Goal: Information Seeking & Learning: Learn about a topic

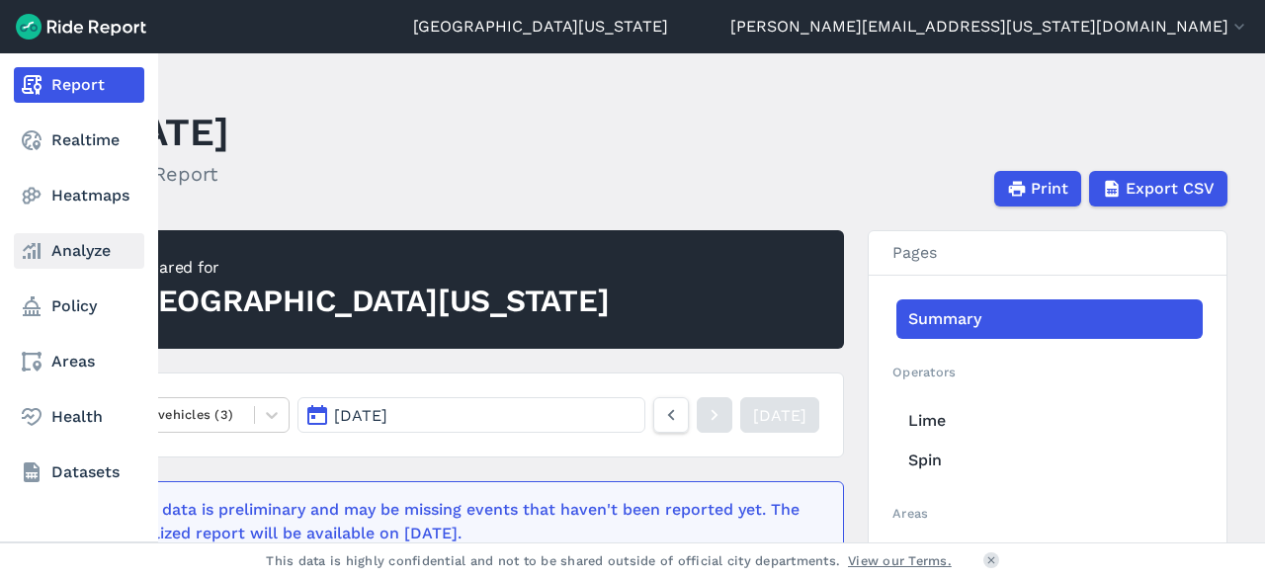
click at [80, 260] on link "Analyze" at bounding box center [79, 251] width 130 height 36
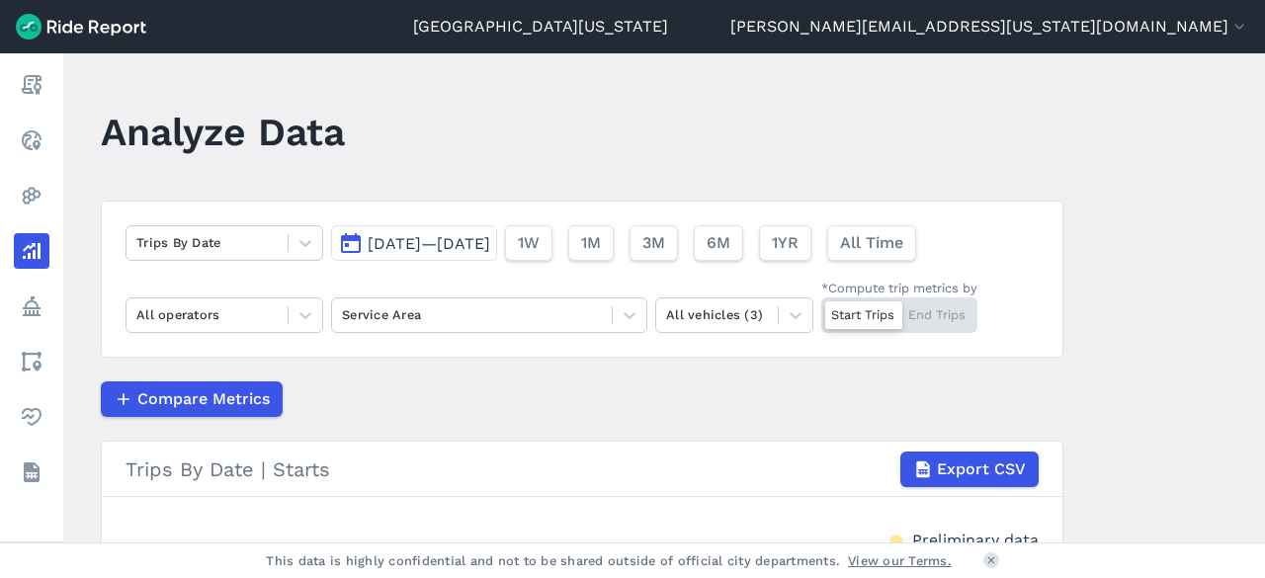
click at [350, 240] on button "[DATE]—[DATE]" at bounding box center [414, 243] width 166 height 36
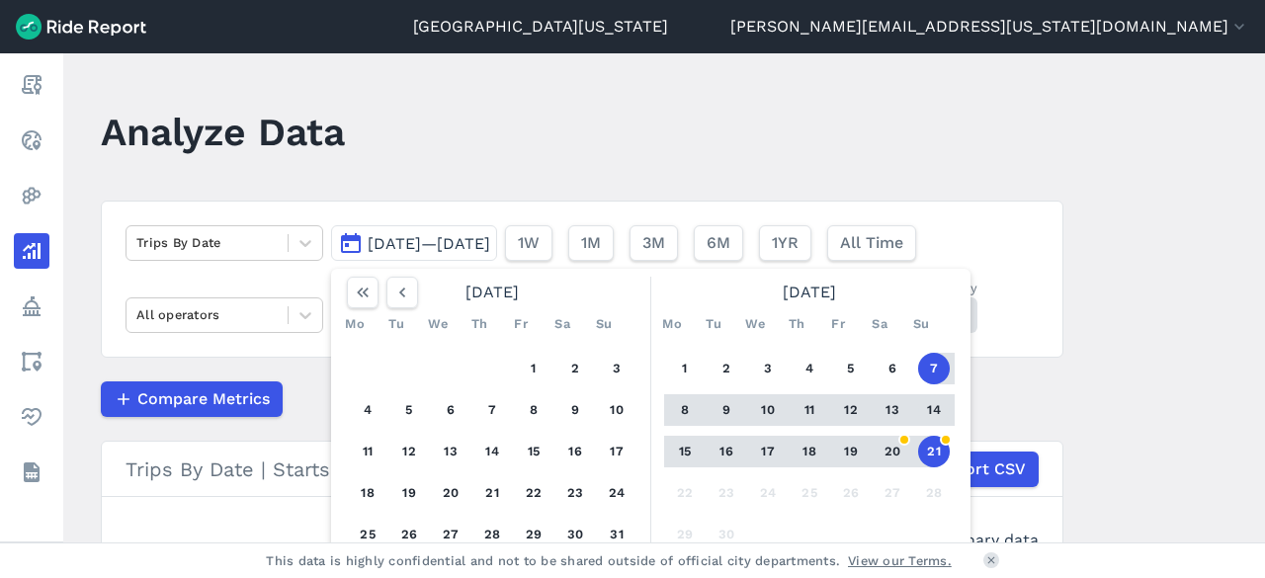
click at [925, 406] on button "14" at bounding box center [934, 410] width 32 height 32
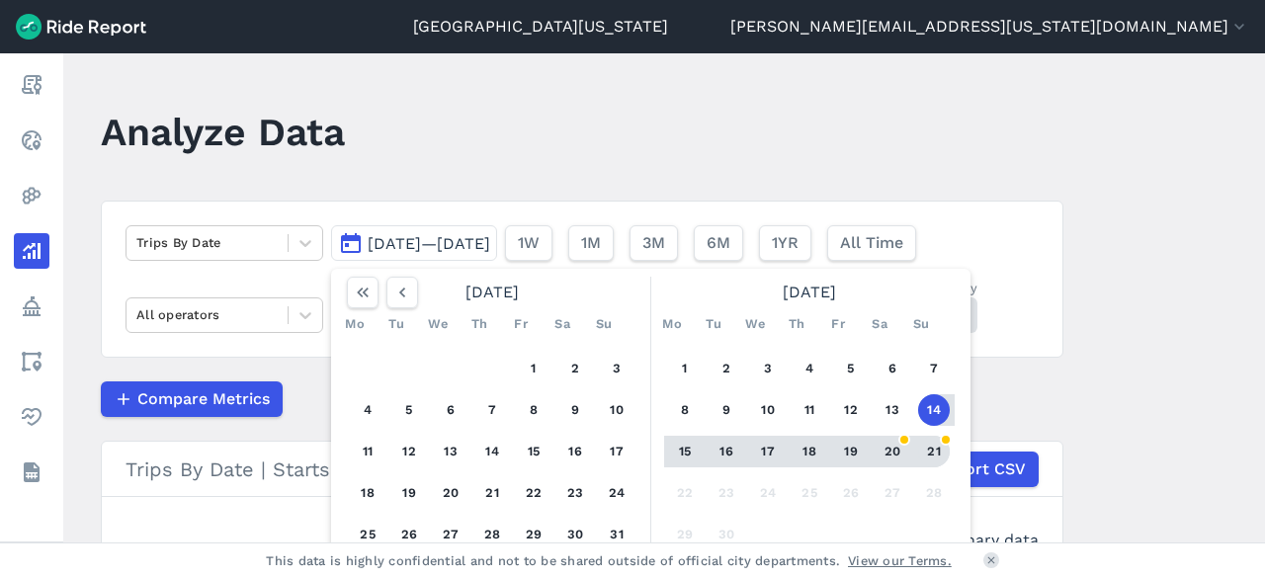
click at [928, 436] on button "21" at bounding box center [934, 452] width 32 height 32
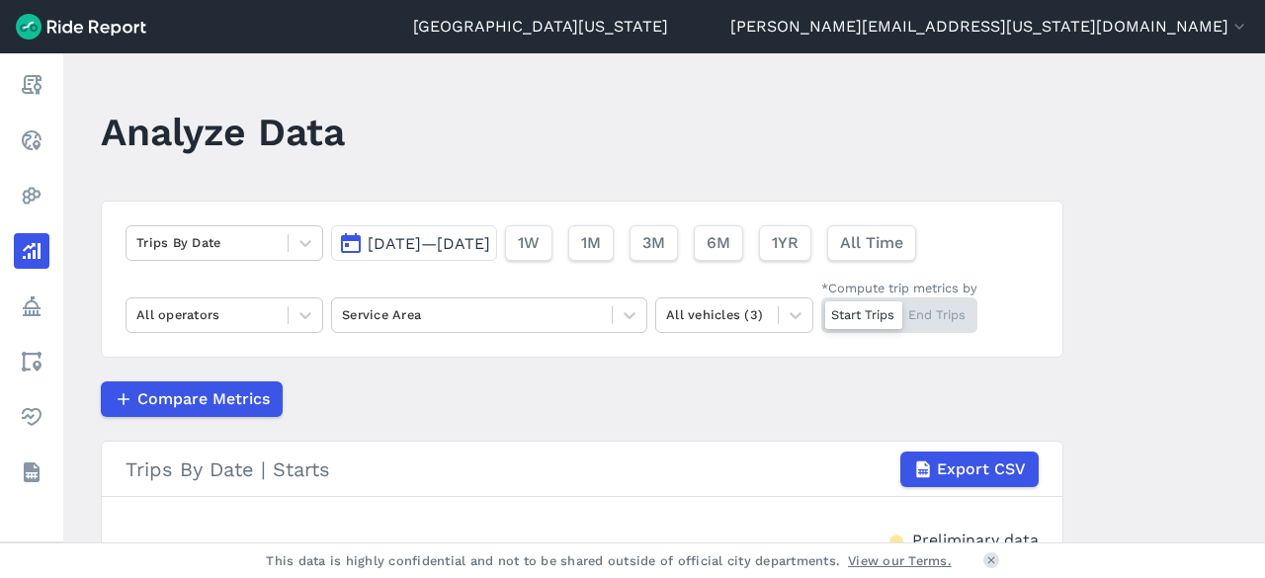
click at [490, 244] on span "[DATE]—[DATE]" at bounding box center [429, 243] width 123 height 19
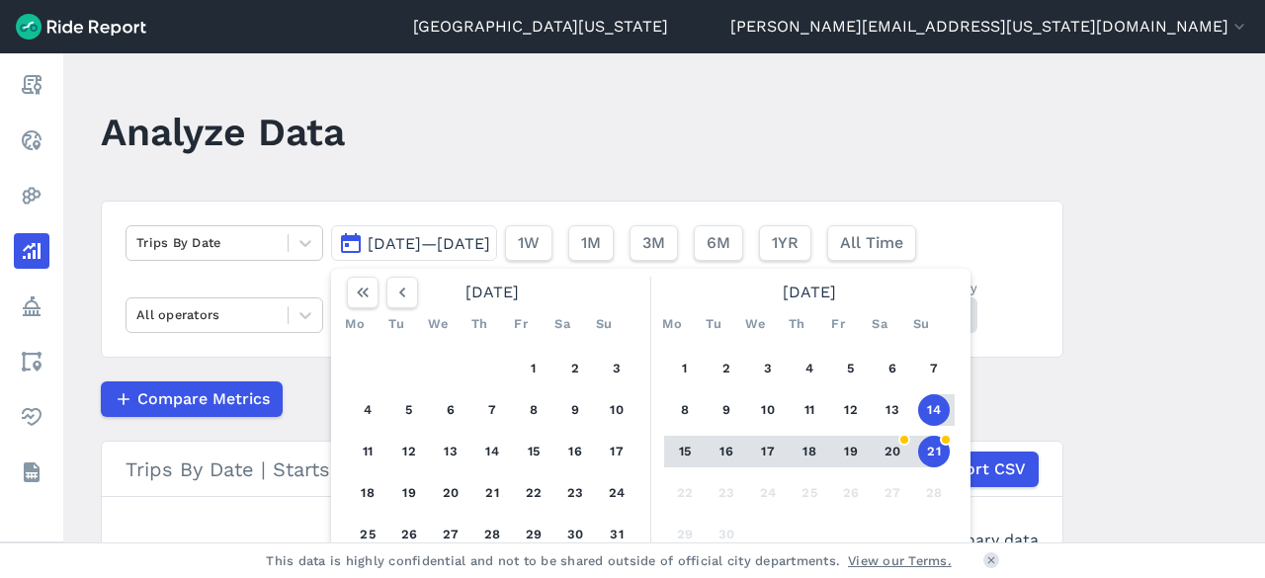
click at [684, 448] on button "15" at bounding box center [685, 452] width 32 height 32
click at [939, 445] on button "21" at bounding box center [934, 452] width 32 height 32
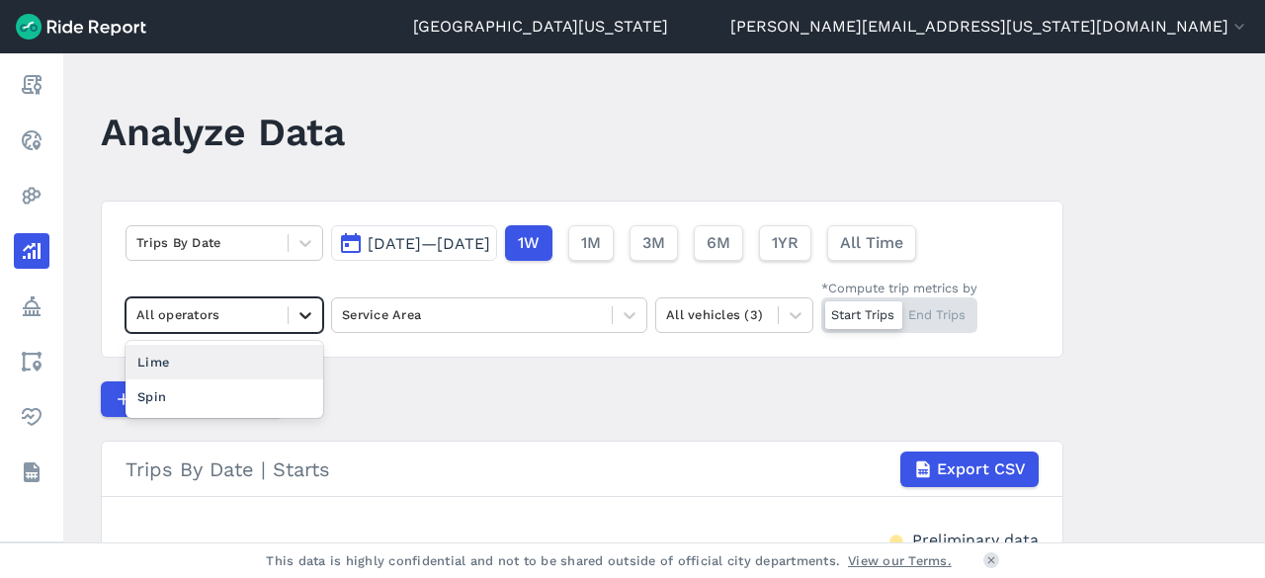
click at [302, 314] on icon at bounding box center [306, 315] width 20 height 20
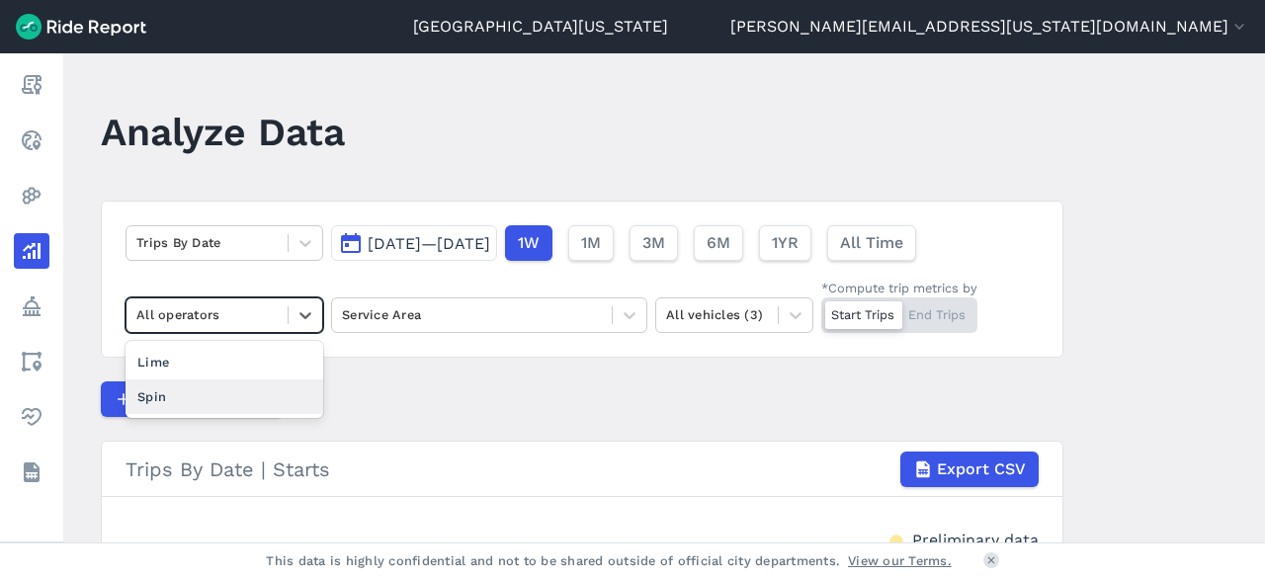
click at [247, 396] on div "Spin" at bounding box center [225, 397] width 198 height 35
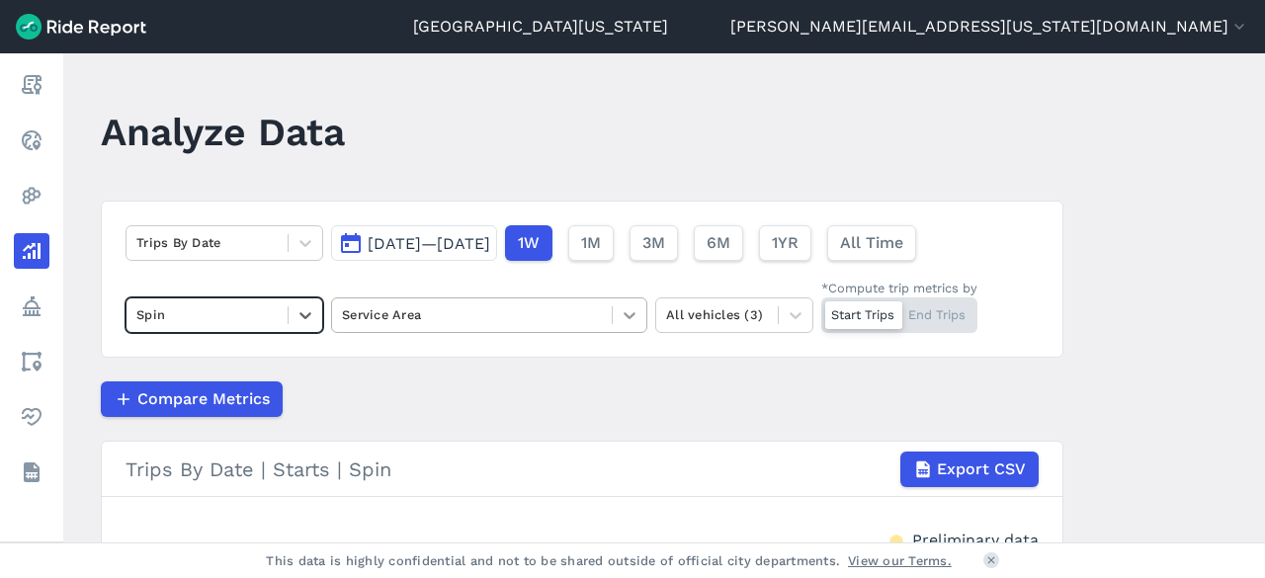
click at [613, 311] on div at bounding box center [630, 316] width 34 height 34
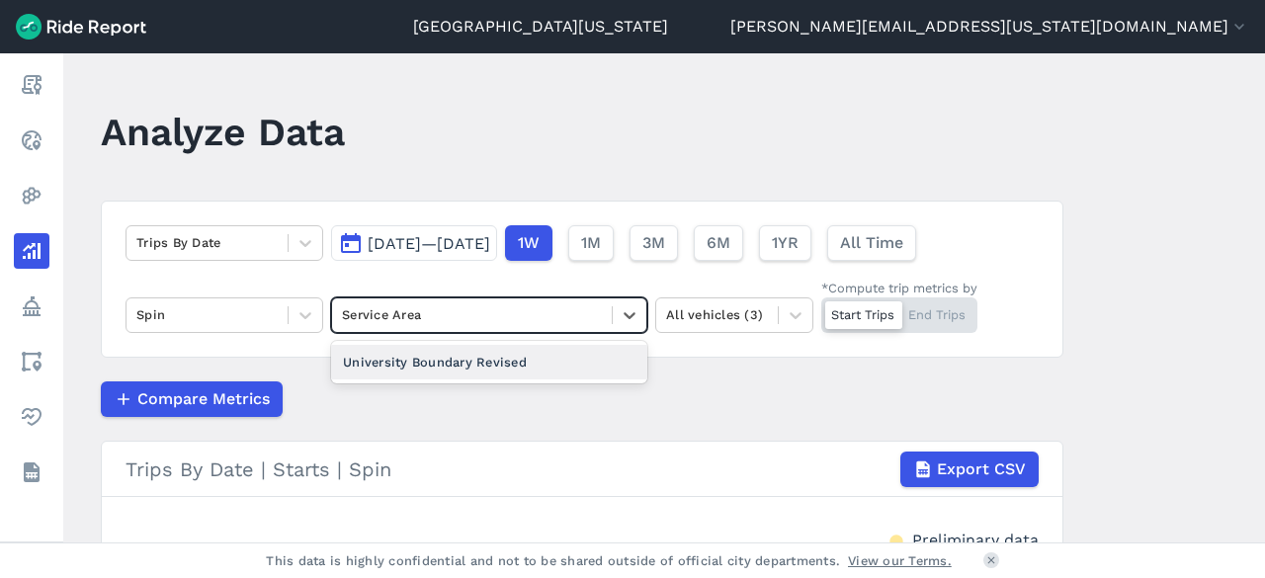
click at [559, 369] on div "University Boundary Revised" at bounding box center [489, 362] width 316 height 35
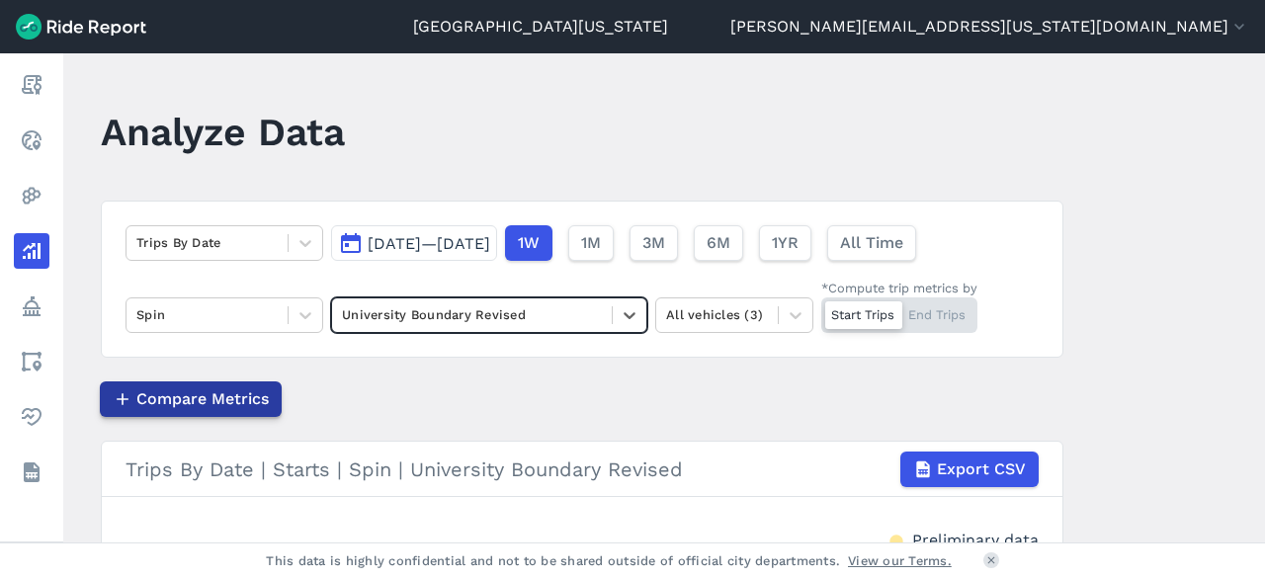
click at [229, 404] on span "Compare Metrics" at bounding box center [202, 399] width 132 height 24
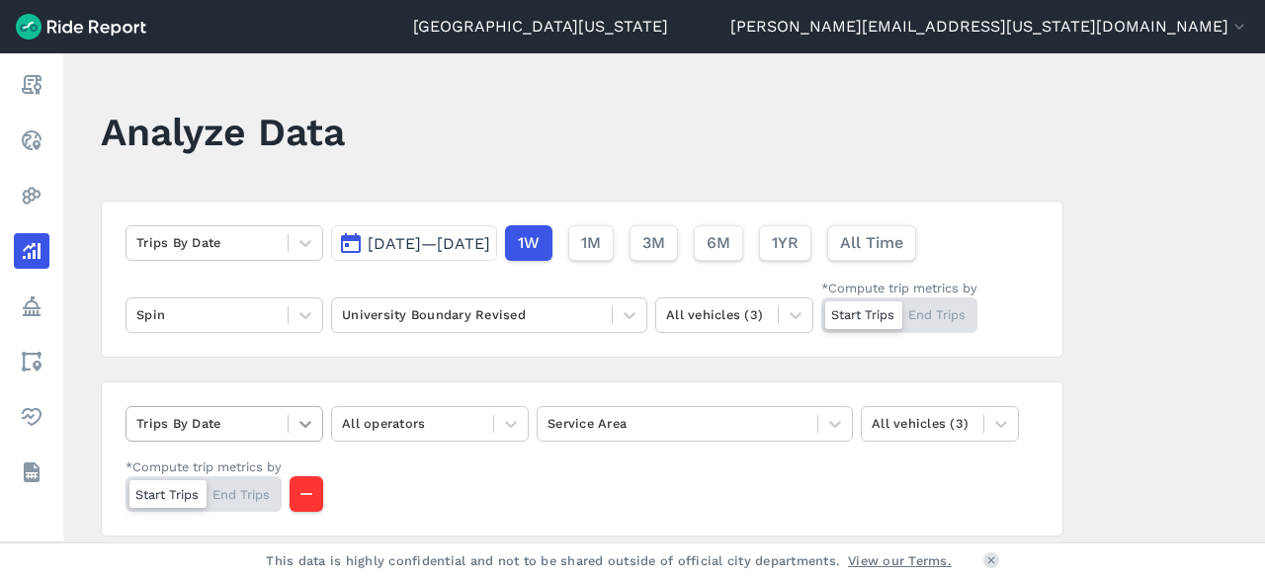
click at [302, 414] on icon at bounding box center [306, 424] width 20 height 20
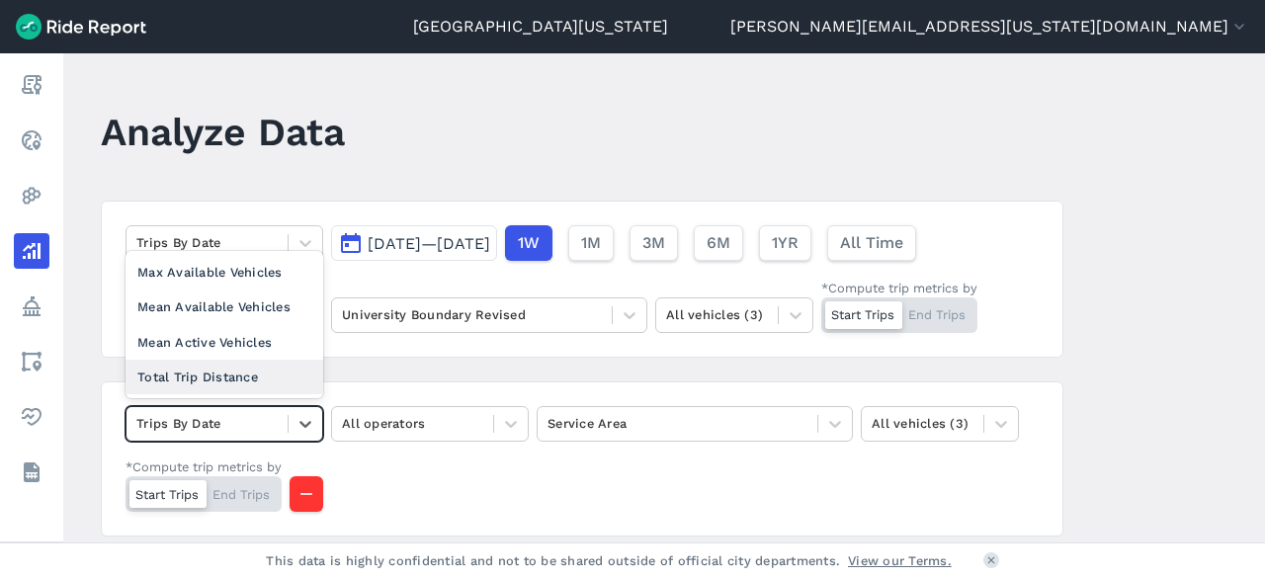
click at [280, 383] on div "Total Trip Distance" at bounding box center [225, 377] width 198 height 35
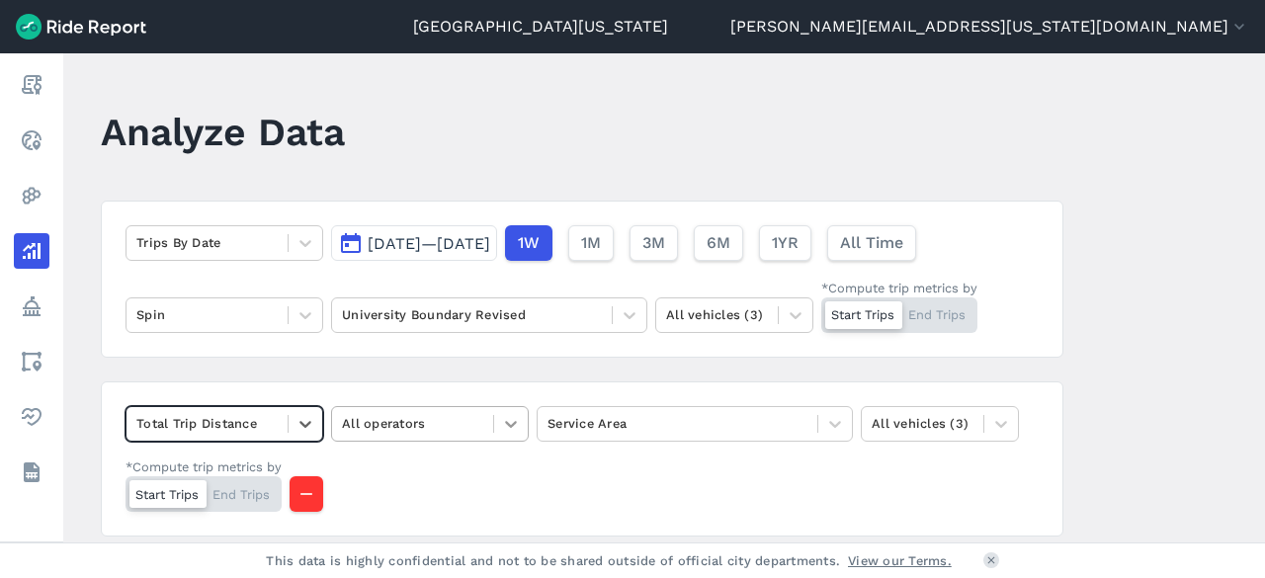
click at [506, 411] on div at bounding box center [511, 424] width 34 height 34
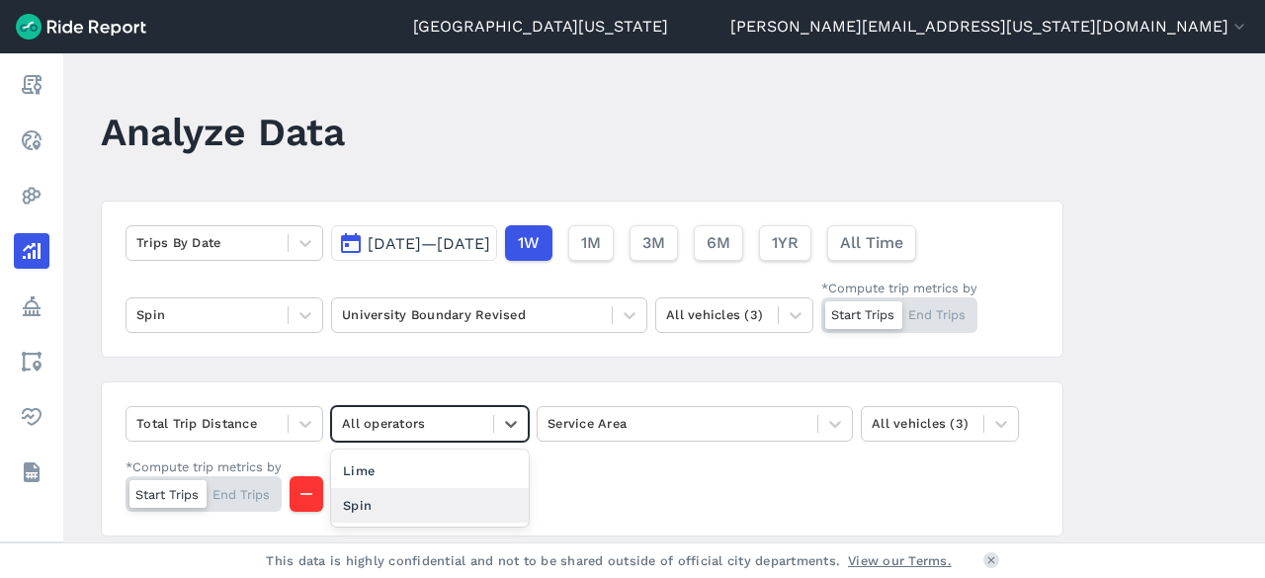
click at [469, 499] on div "Spin" at bounding box center [430, 505] width 198 height 35
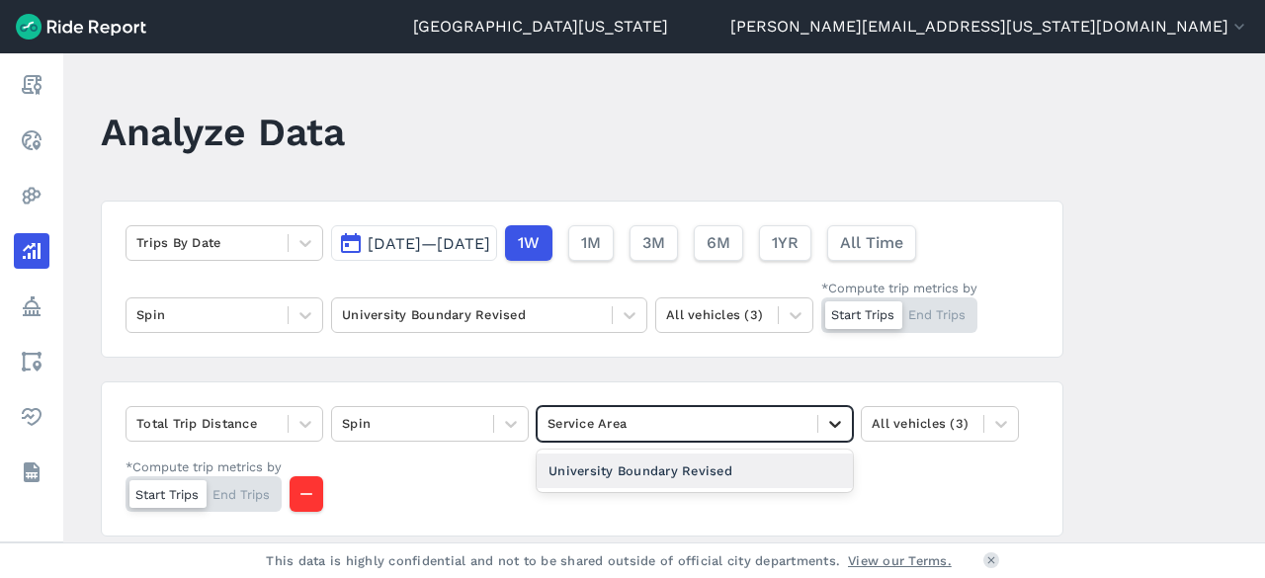
click at [821, 424] on div at bounding box center [835, 424] width 34 height 34
click at [732, 475] on div "University Boundary Revised" at bounding box center [695, 471] width 316 height 35
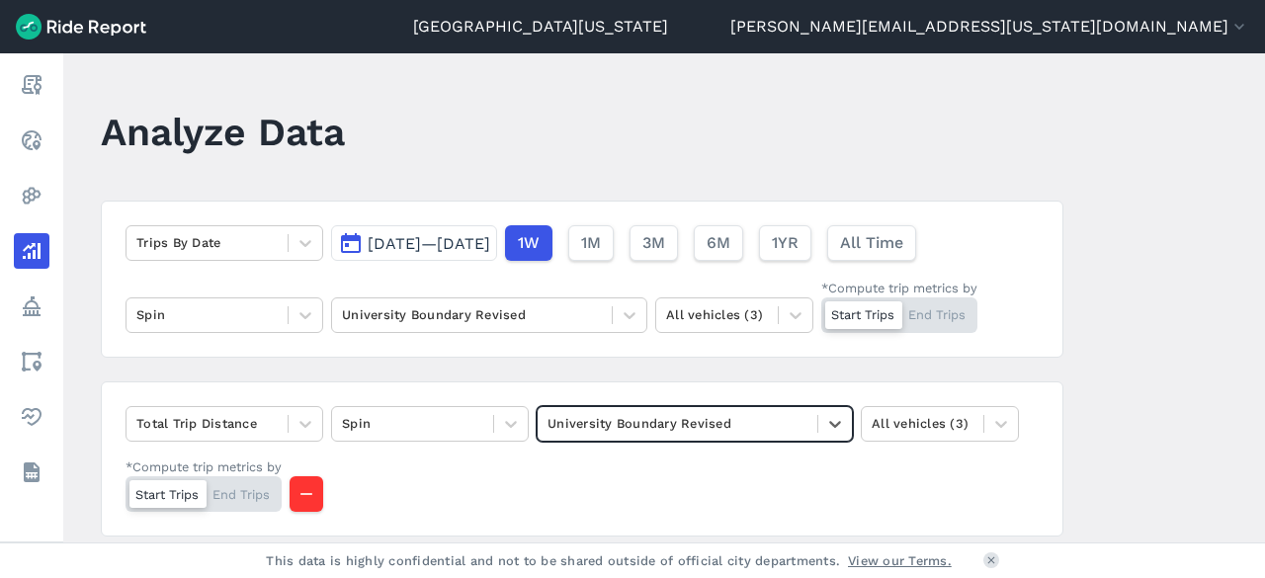
scroll to position [99, 0]
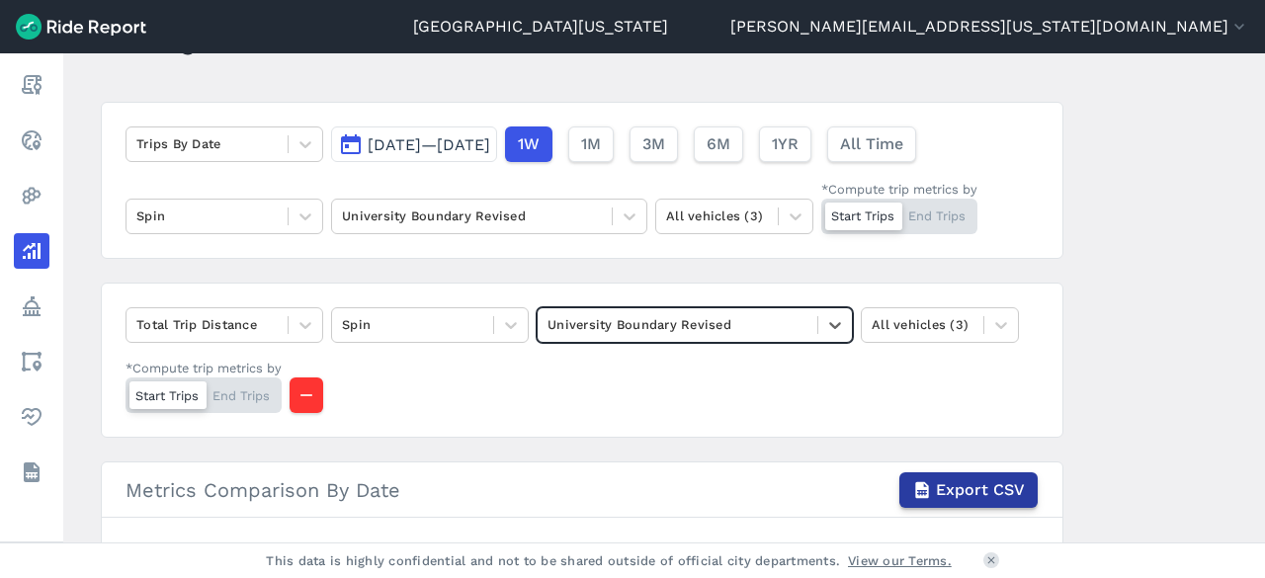
click at [986, 478] on span "Export CSV" at bounding box center [980, 490] width 89 height 24
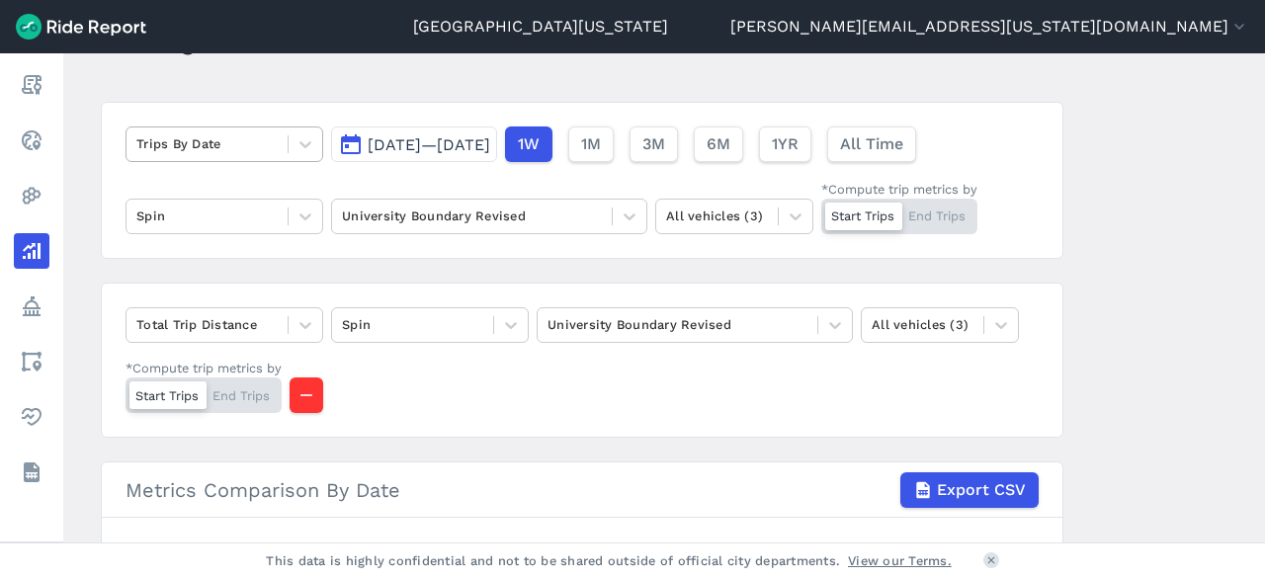
click at [283, 137] on div "Trips By Date" at bounding box center [207, 143] width 161 height 31
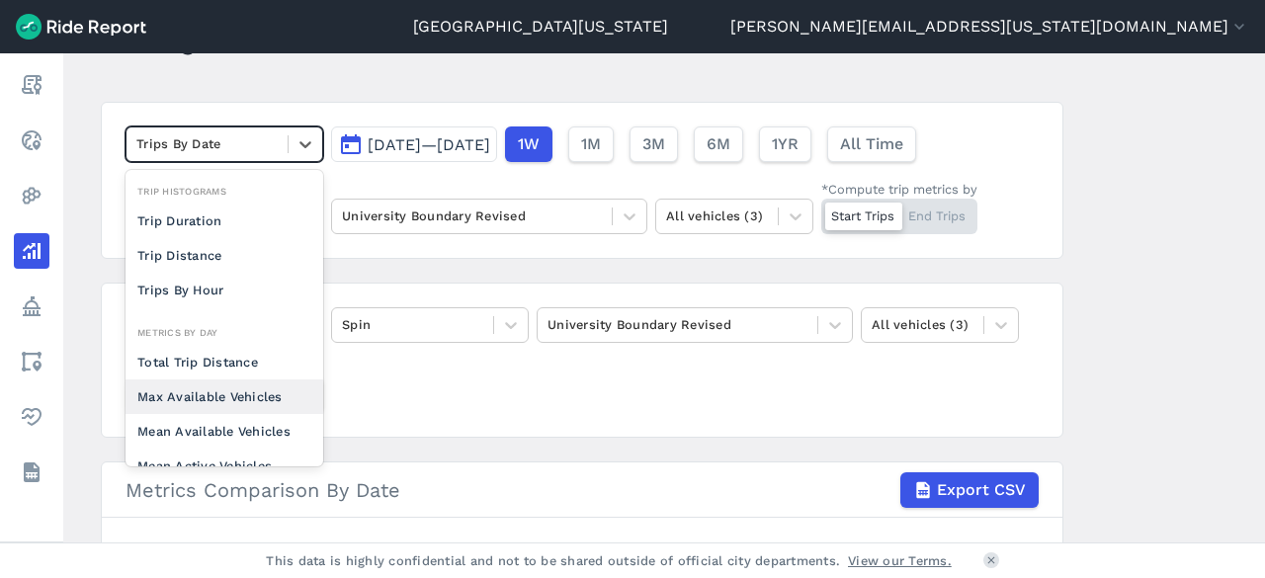
click at [254, 410] on div "Max Available Vehicles" at bounding box center [225, 397] width 198 height 35
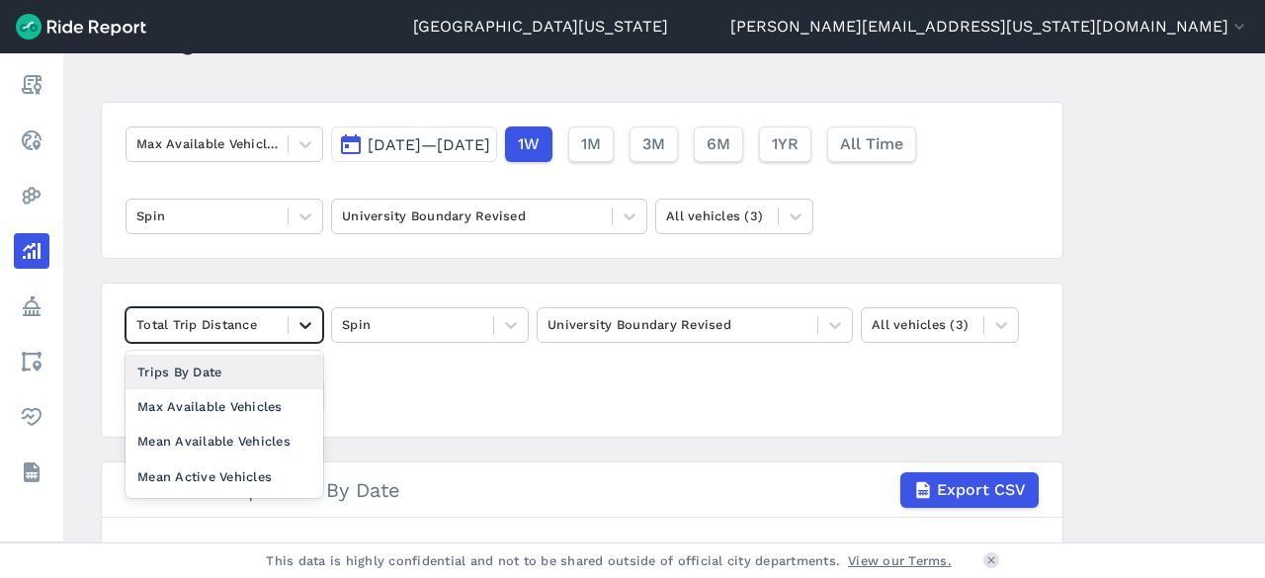
click at [306, 317] on icon at bounding box center [306, 325] width 20 height 20
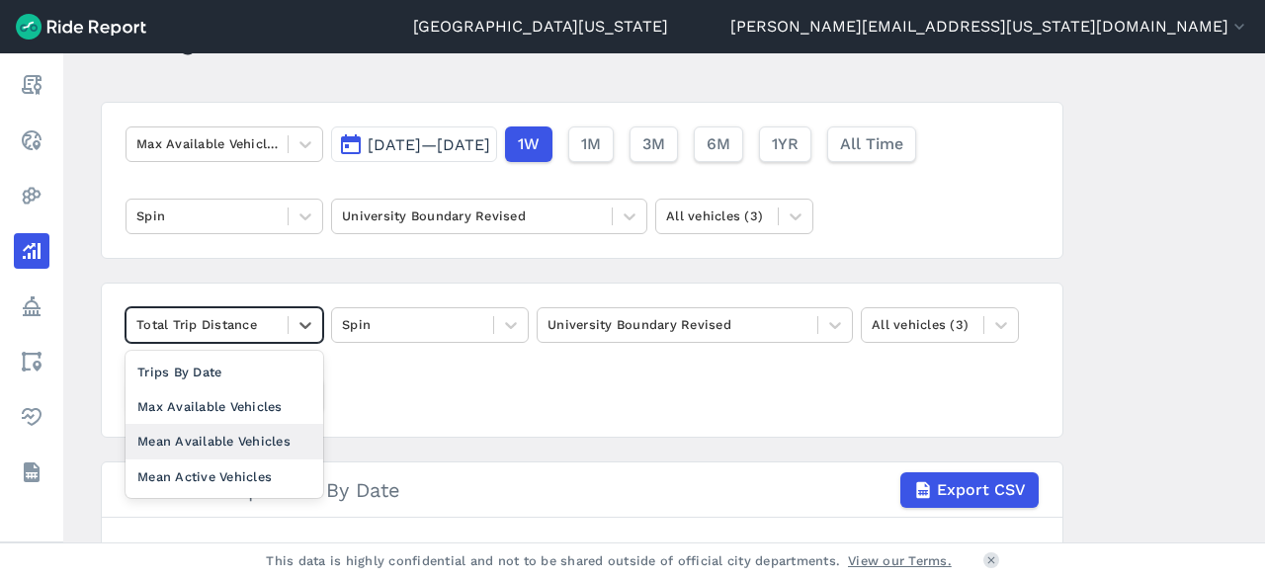
click at [245, 438] on div "Mean Available Vehicles" at bounding box center [225, 441] width 198 height 35
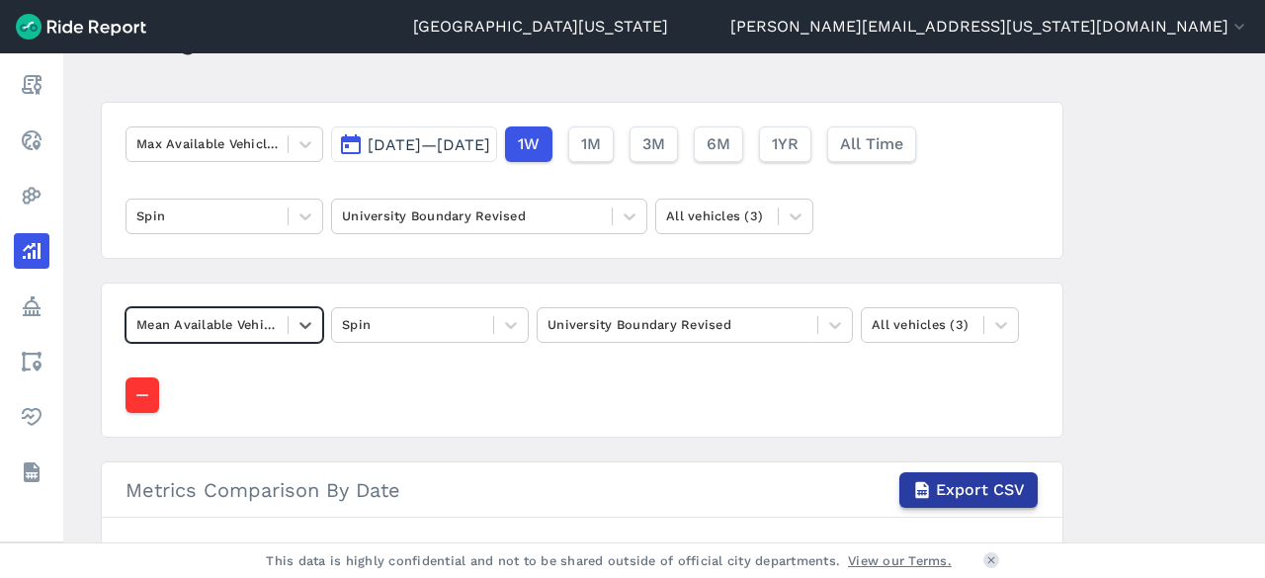
click at [1003, 484] on span "Export CSV" at bounding box center [980, 490] width 89 height 24
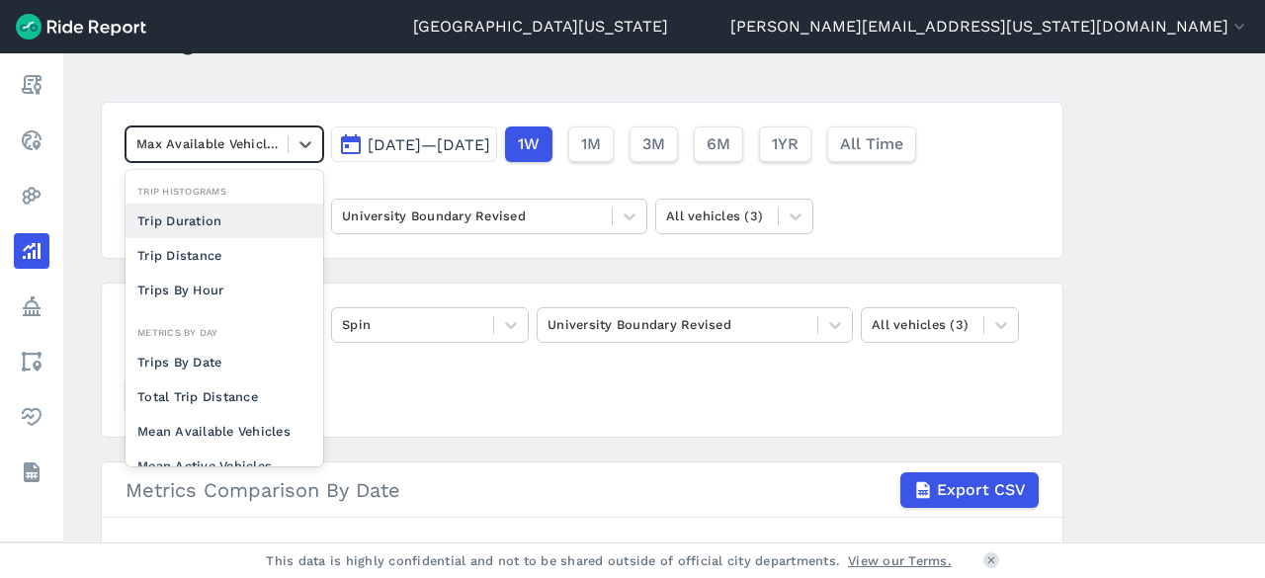
click at [300, 127] on div "Max Available Vehicles" at bounding box center [225, 145] width 198 height 36
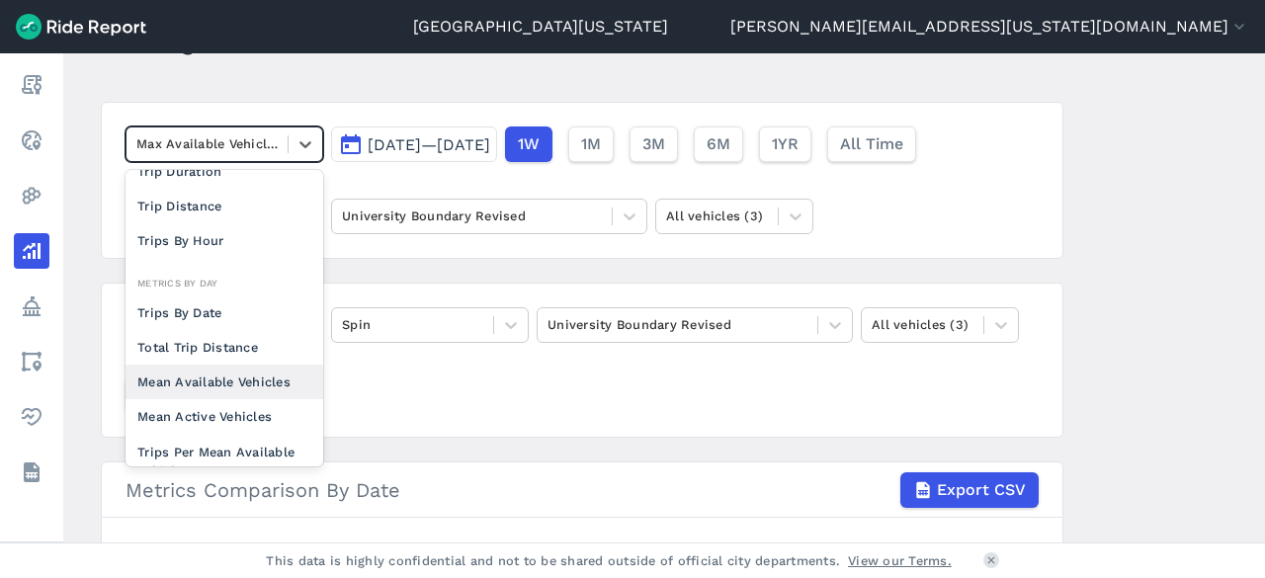
scroll to position [171, 0]
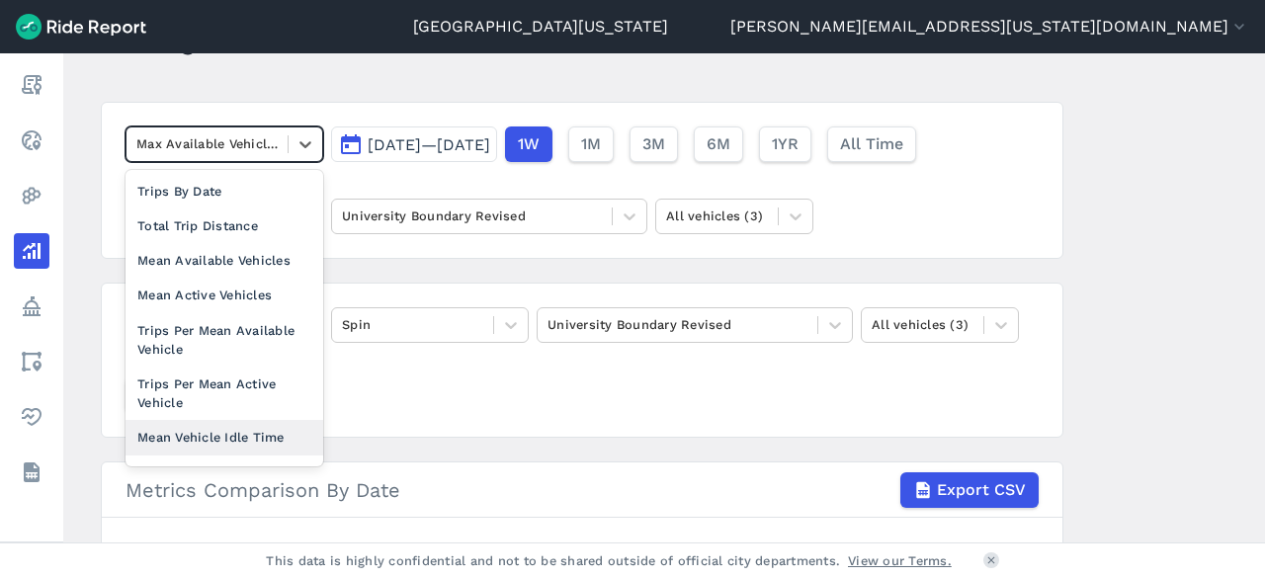
click at [238, 442] on div "Mean Vehicle Idle Time" at bounding box center [225, 437] width 198 height 35
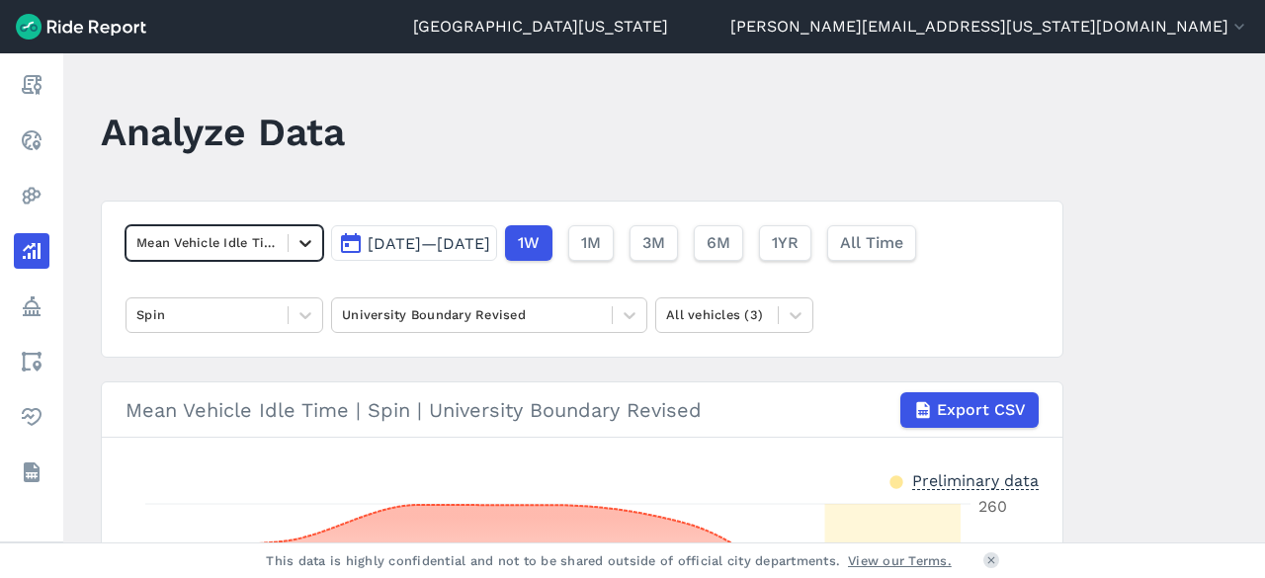
click at [296, 246] on icon at bounding box center [306, 243] width 20 height 20
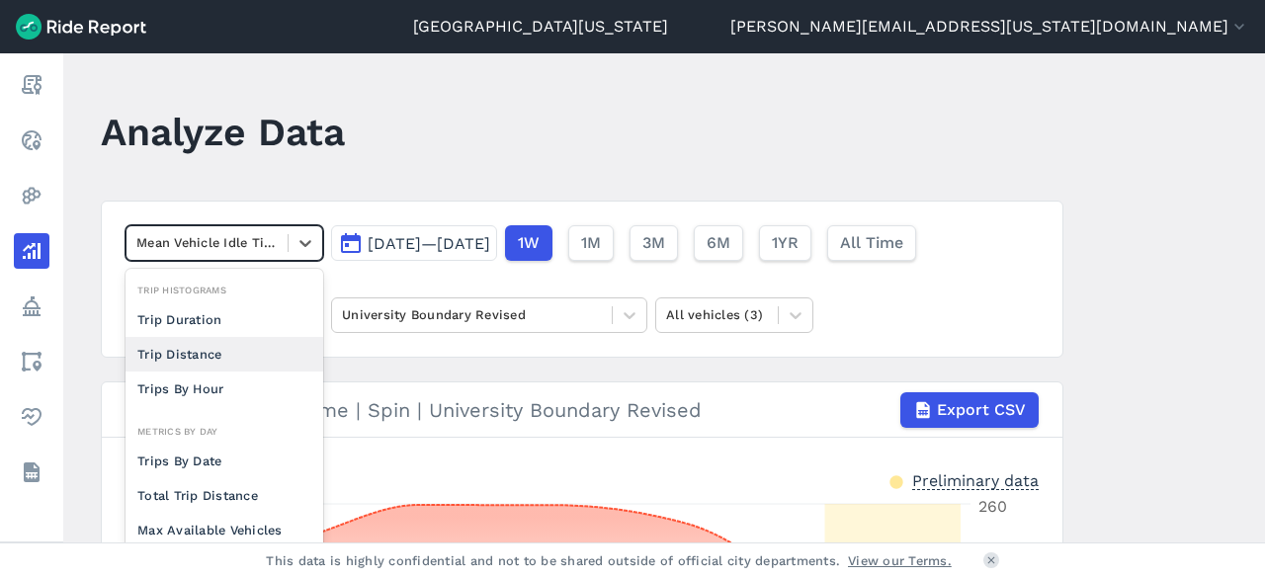
click at [229, 357] on div "Trip Distance" at bounding box center [225, 354] width 198 height 35
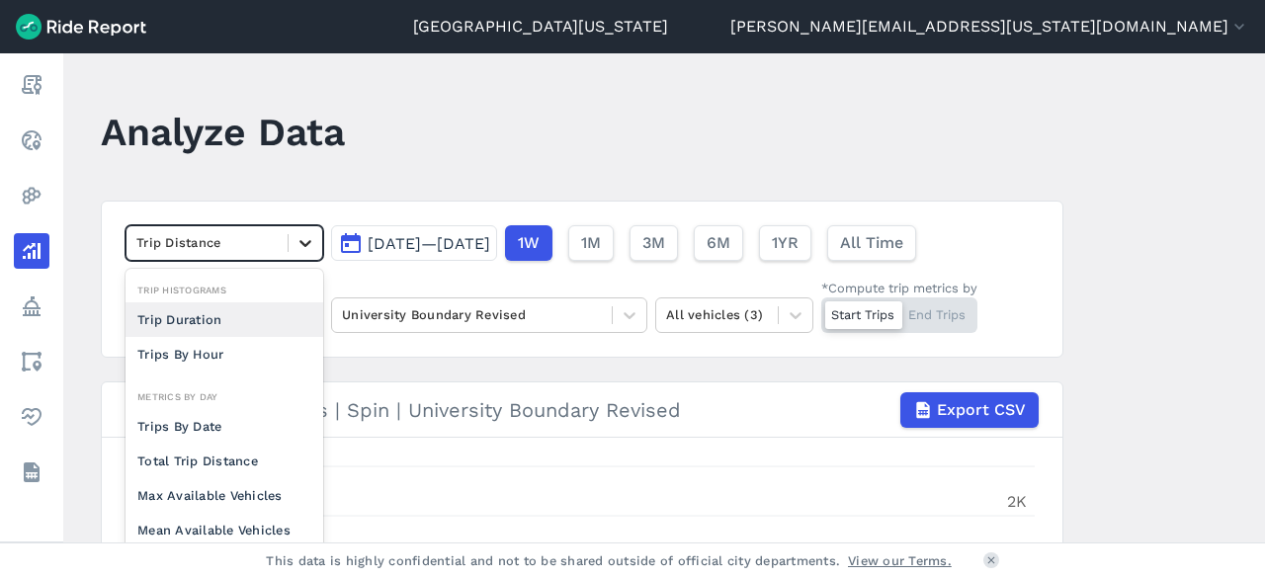
click at [304, 234] on icon at bounding box center [306, 243] width 20 height 20
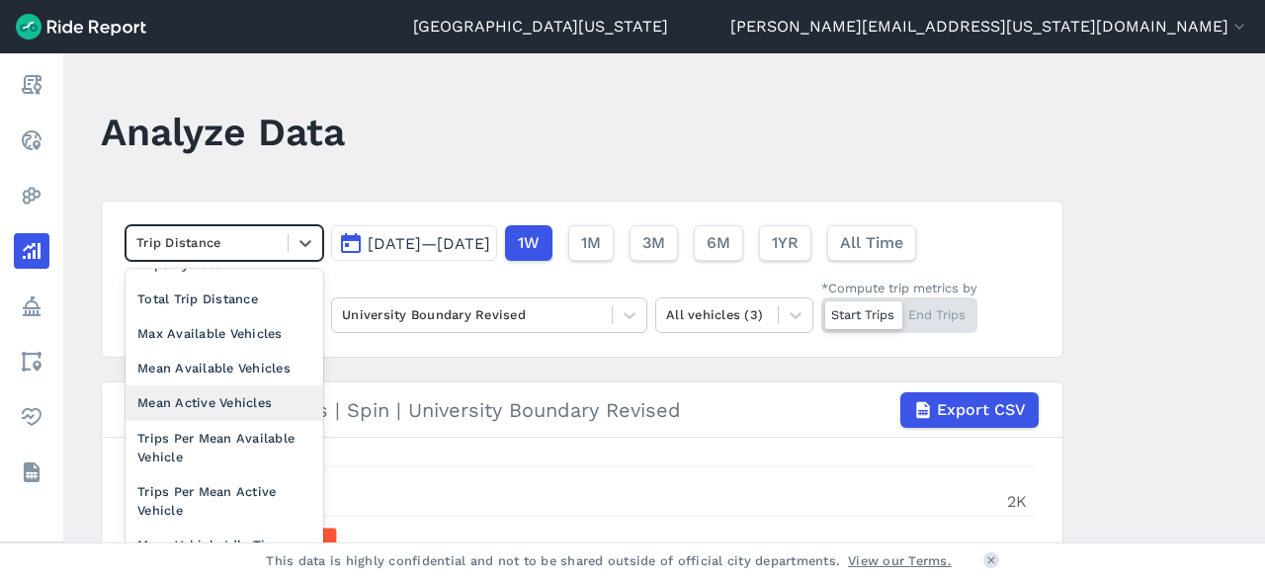
scroll to position [171, 0]
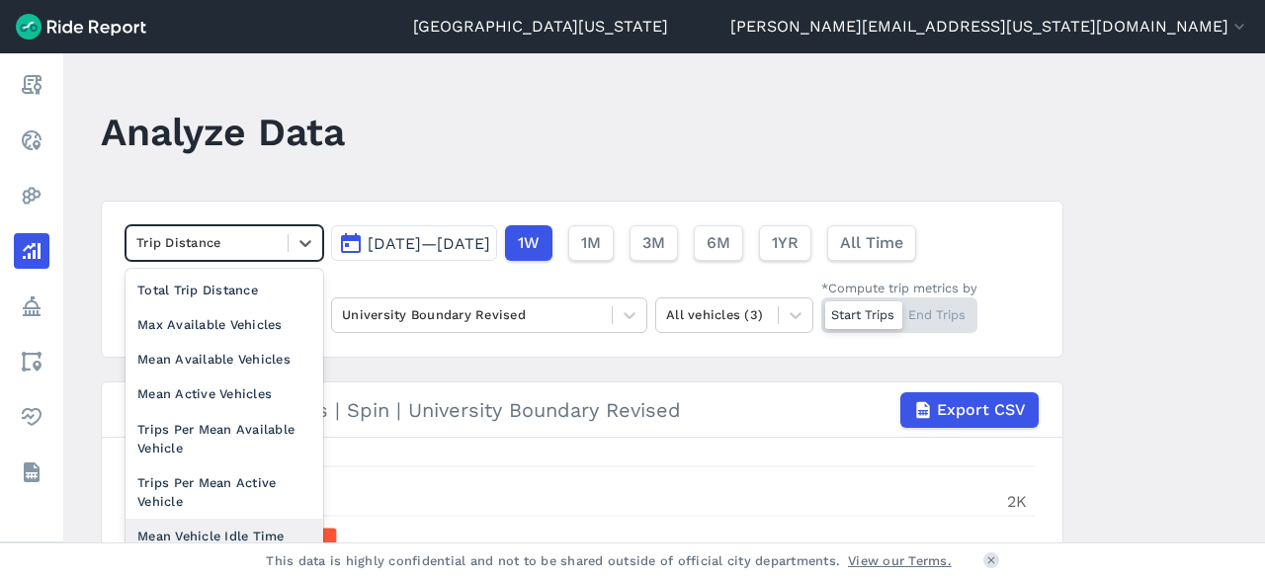
click at [238, 541] on div "Mean Vehicle Idle Time" at bounding box center [225, 536] width 198 height 35
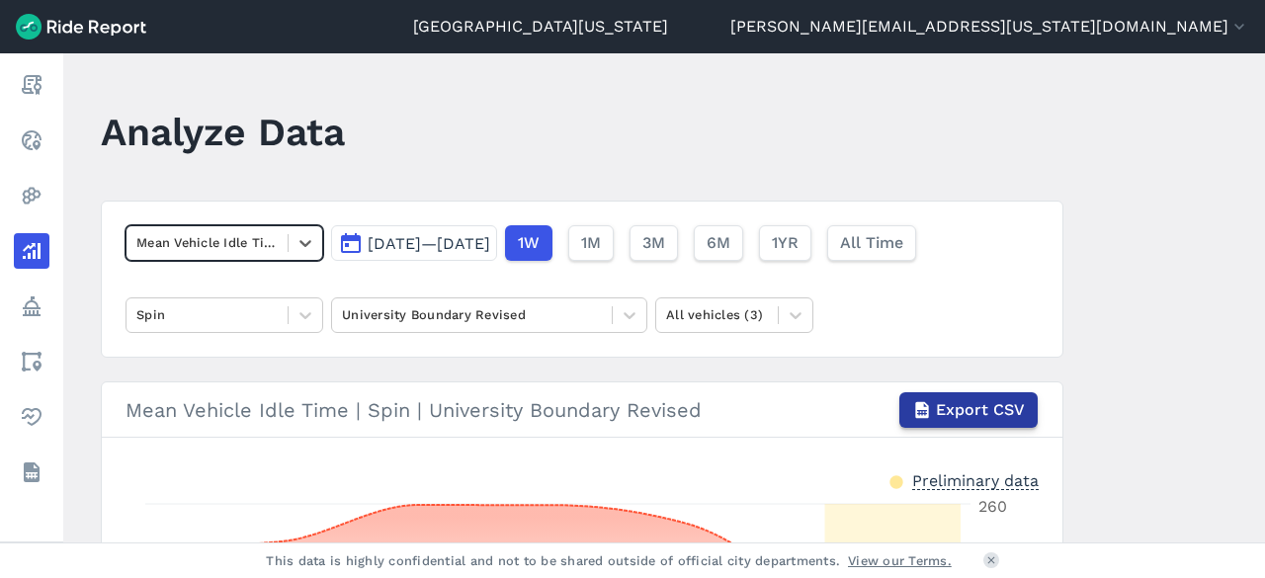
click at [982, 403] on span "Export CSV" at bounding box center [980, 410] width 89 height 24
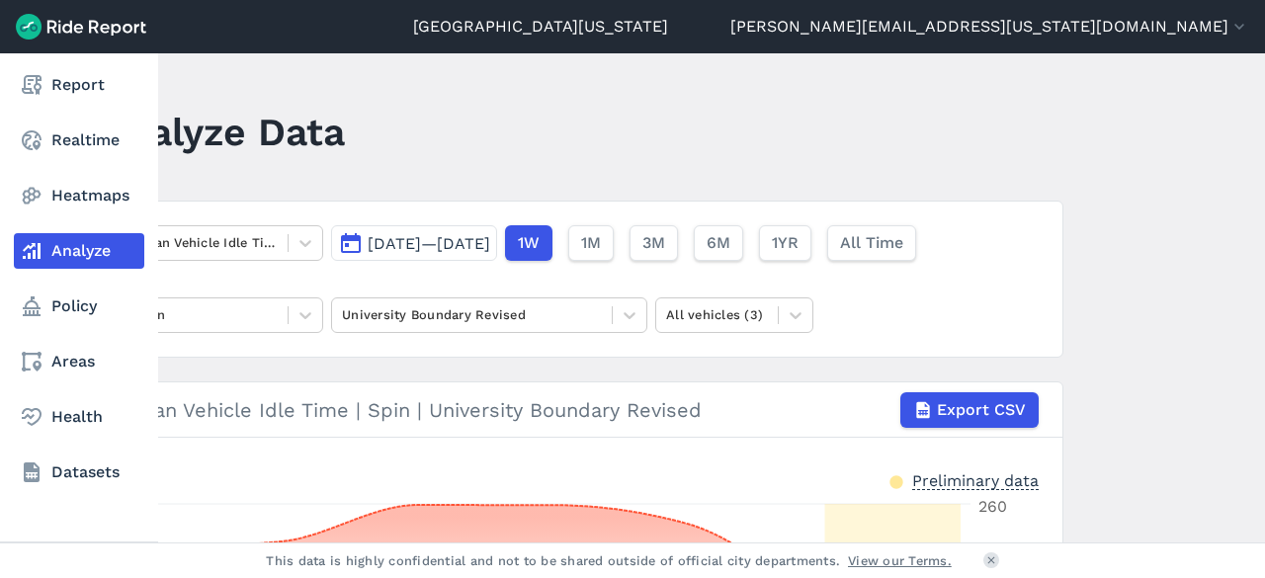
click at [34, 201] on use at bounding box center [32, 196] width 19 height 17
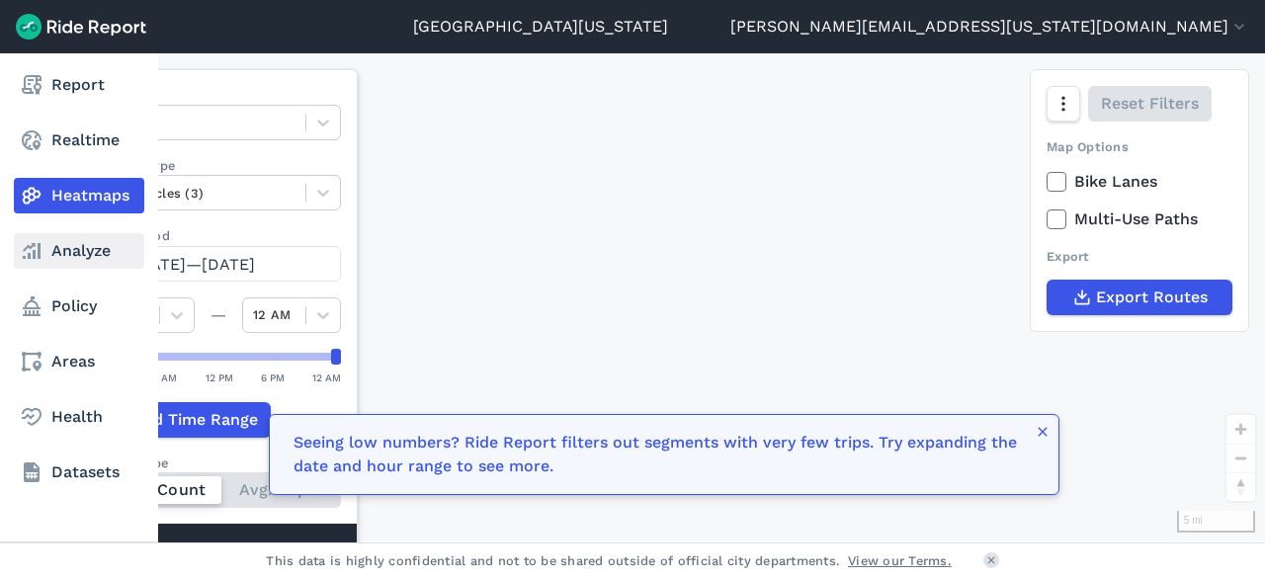
click at [43, 248] on link "Analyze" at bounding box center [79, 251] width 130 height 36
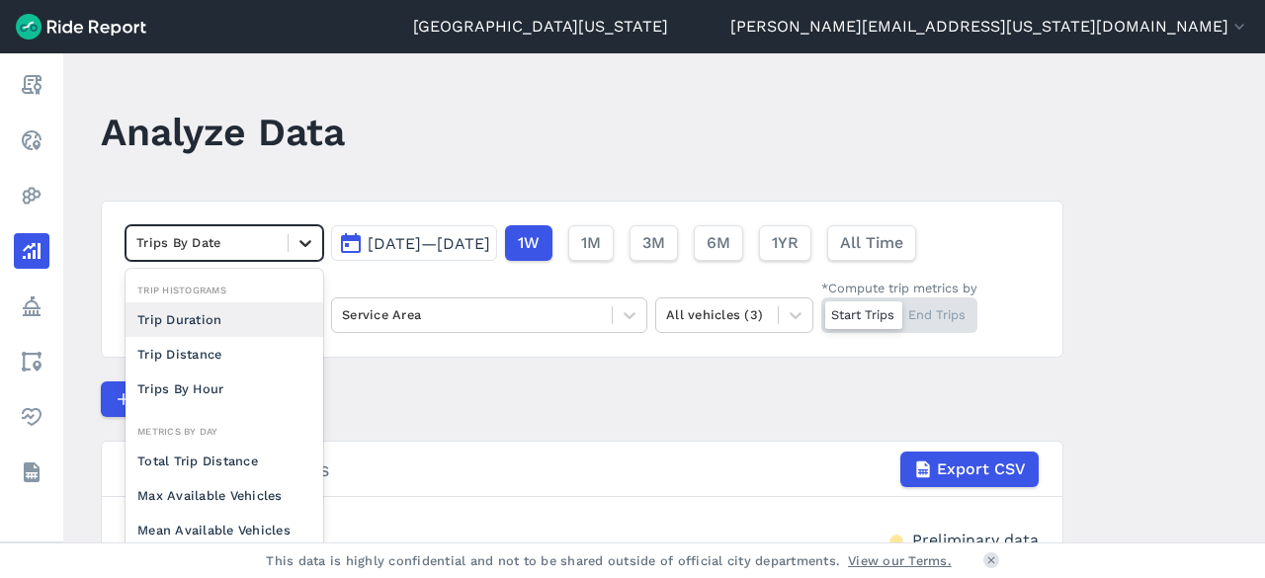
click at [304, 245] on icon at bounding box center [306, 243] width 20 height 20
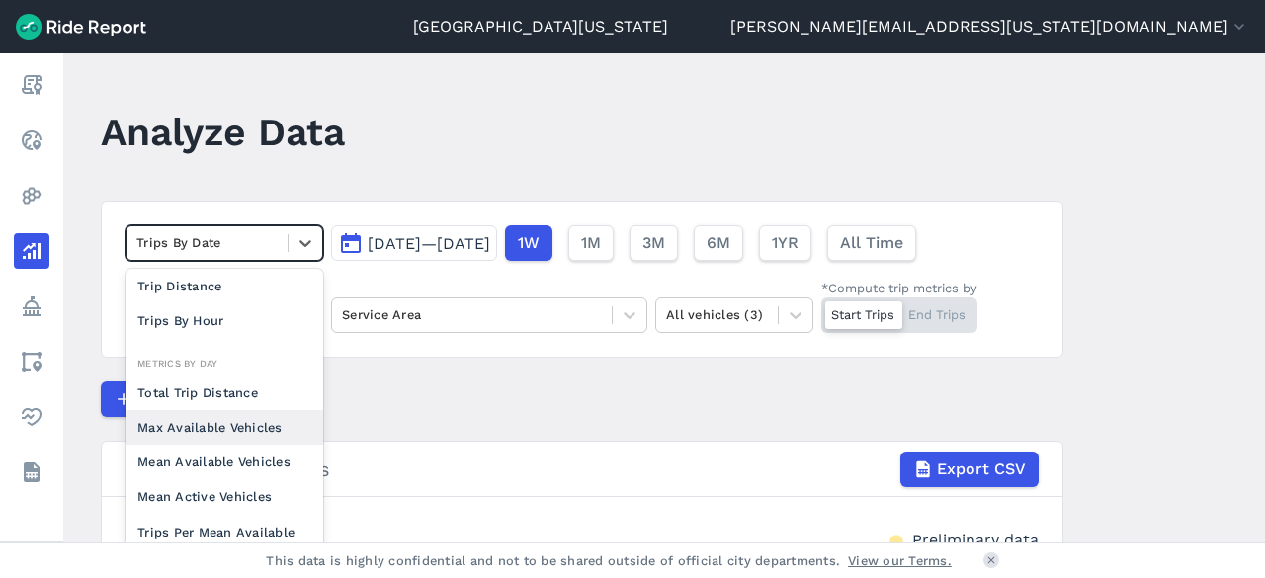
scroll to position [171, 0]
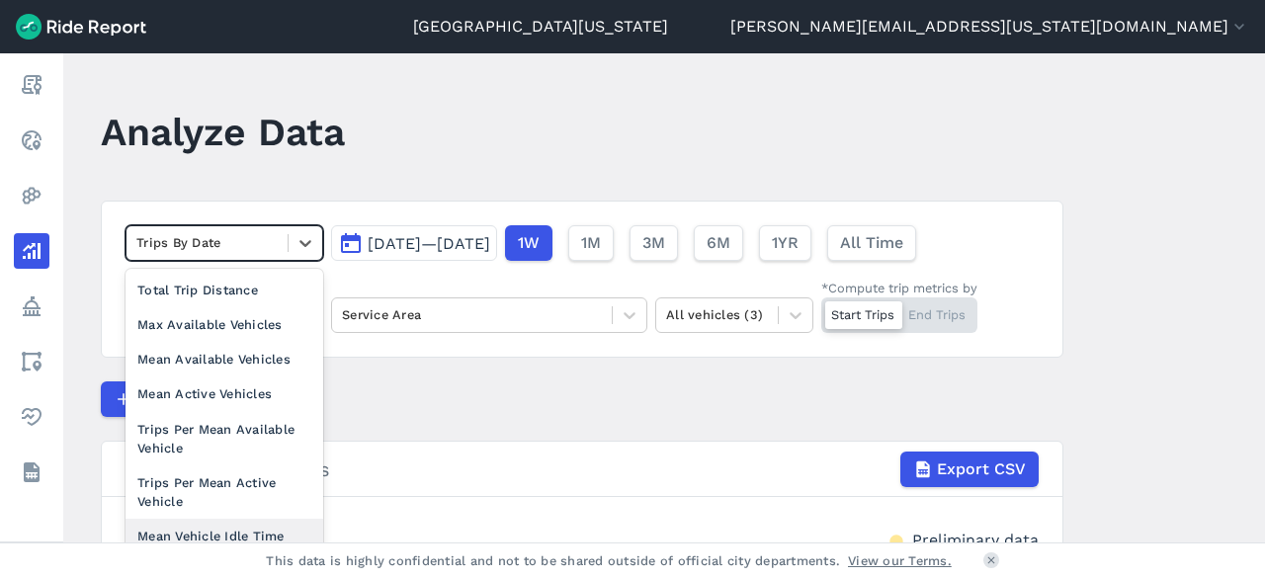
click at [236, 527] on div "Mean Vehicle Idle Time" at bounding box center [225, 536] width 198 height 35
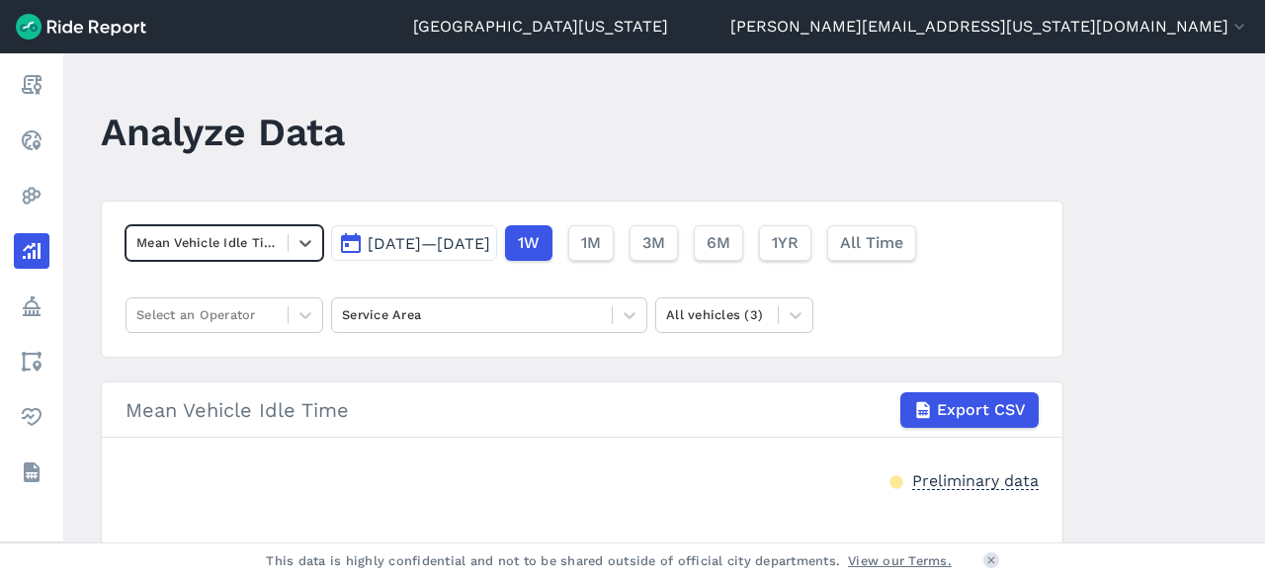
click at [490, 241] on span "[DATE]—[DATE]" at bounding box center [429, 243] width 123 height 19
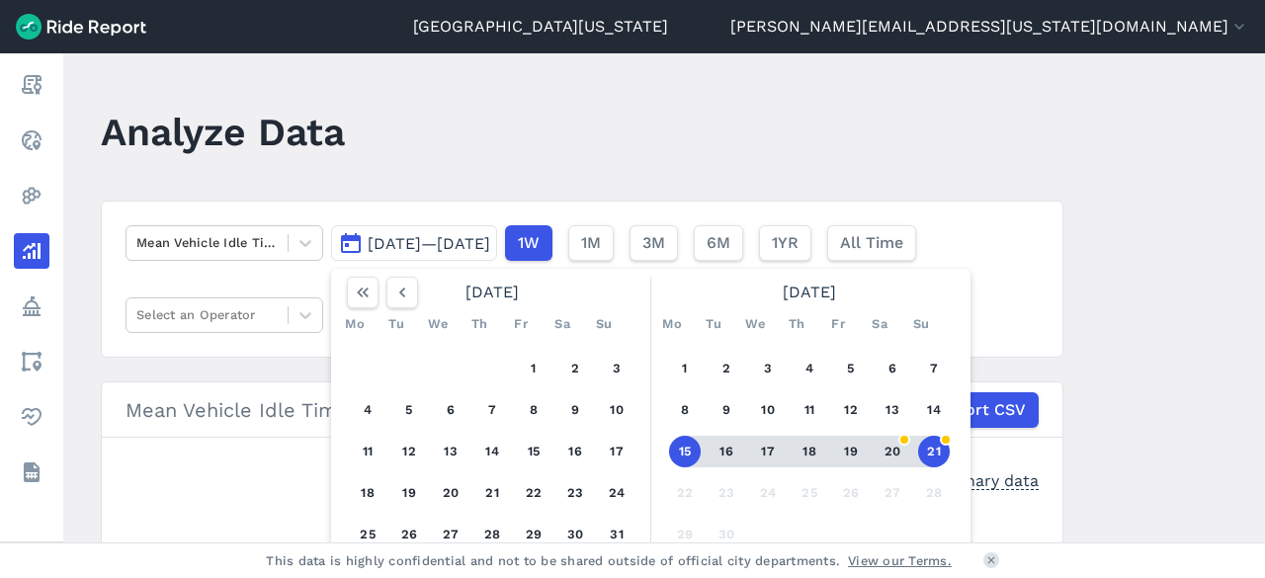
click at [1118, 361] on main "Analyze Data Mean Vehicle Idle Time [DATE]—[DATE] [DATE] Mo Tu We Th Fr Sa Su 1…" at bounding box center [664, 297] width 1202 height 489
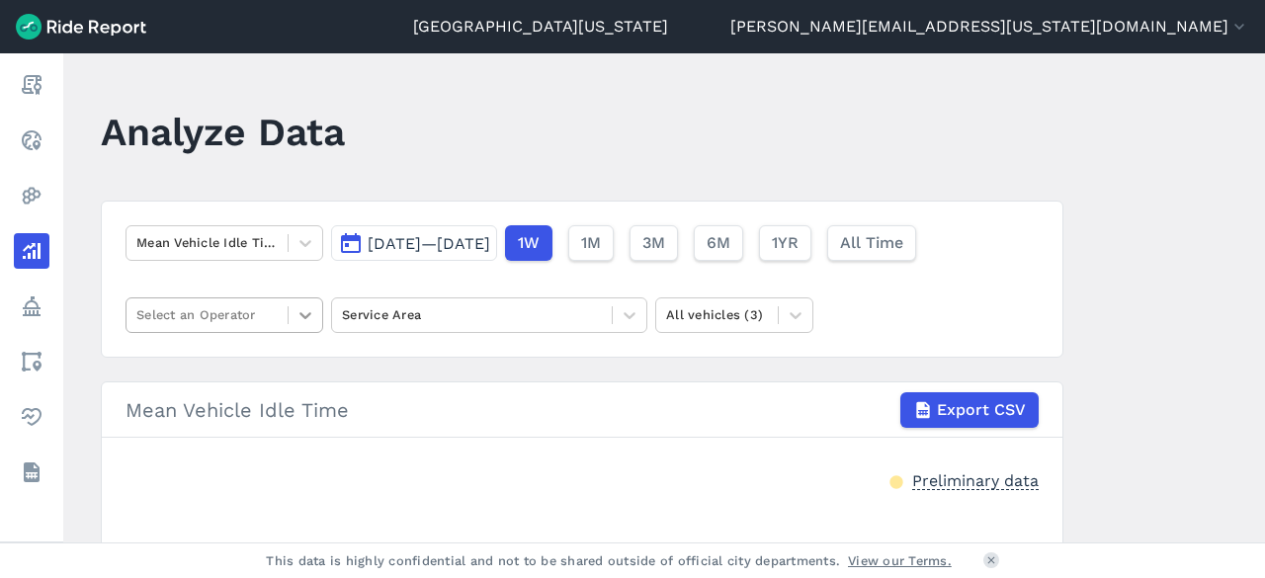
click at [299, 307] on icon at bounding box center [306, 315] width 20 height 20
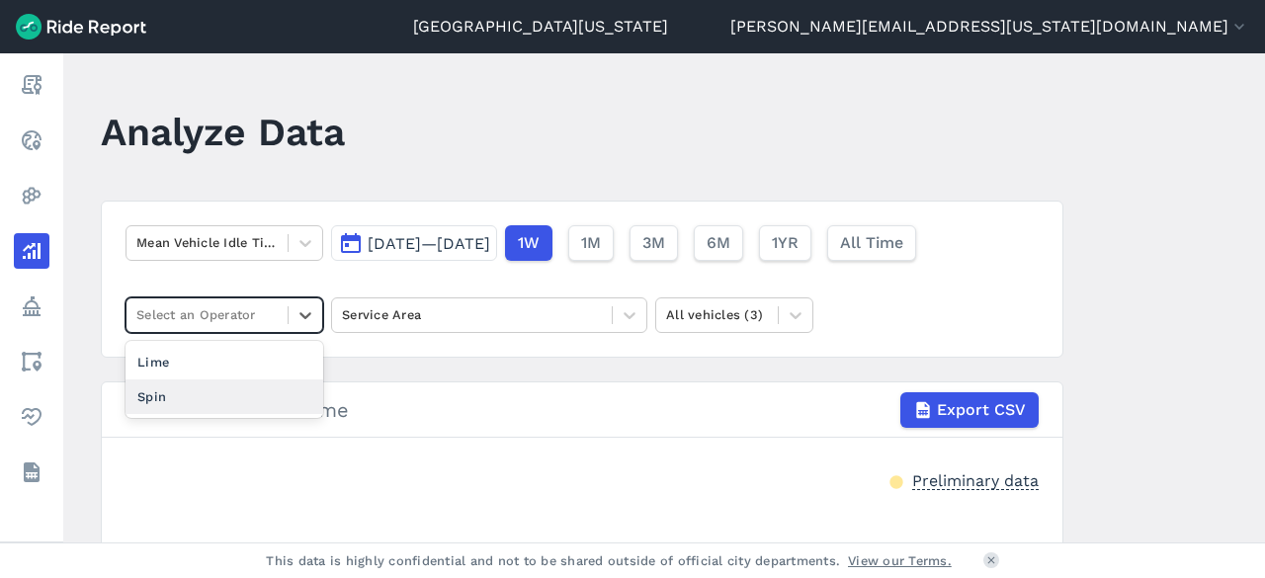
click at [251, 396] on div "Spin" at bounding box center [225, 397] width 198 height 35
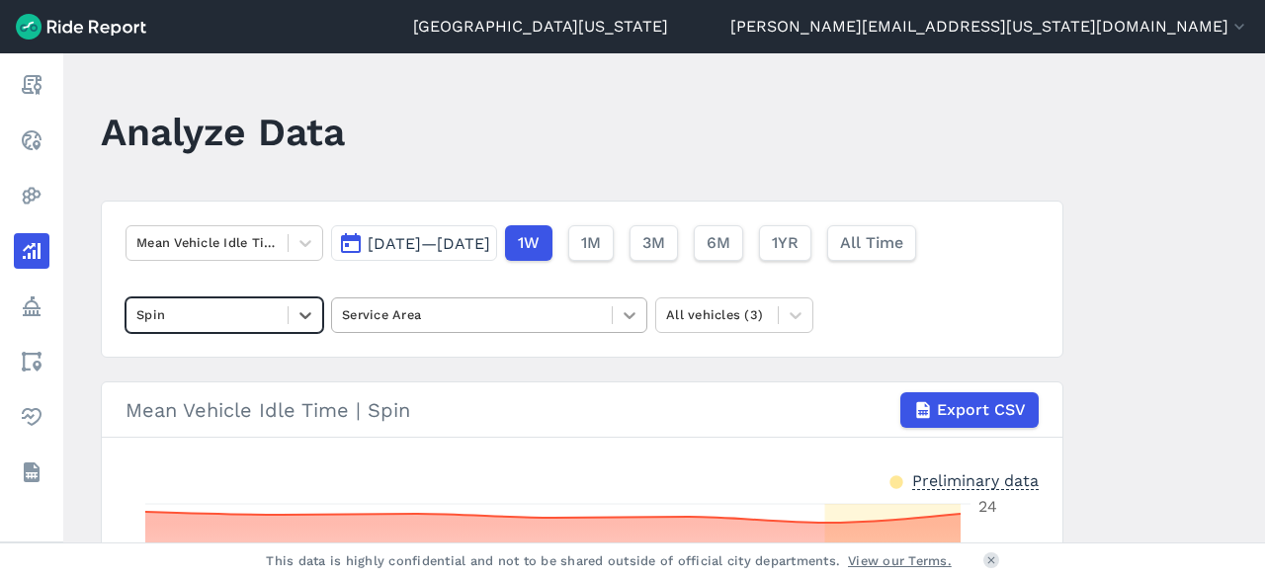
click at [620, 311] on icon at bounding box center [630, 315] width 20 height 20
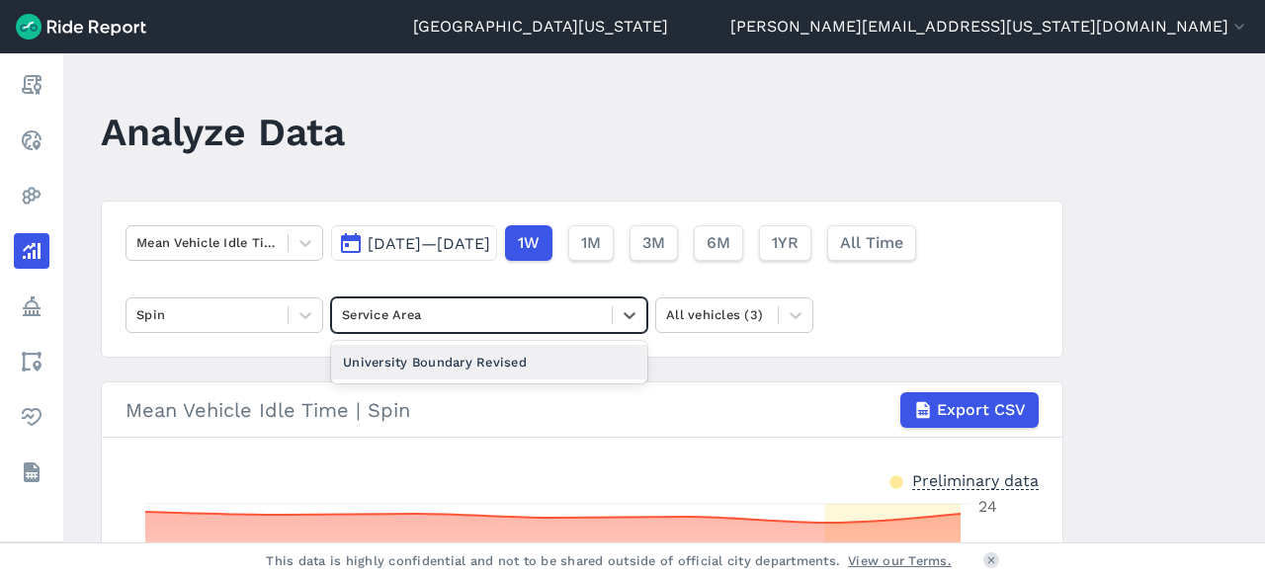
click at [574, 352] on div "University Boundary Revised" at bounding box center [489, 362] width 316 height 35
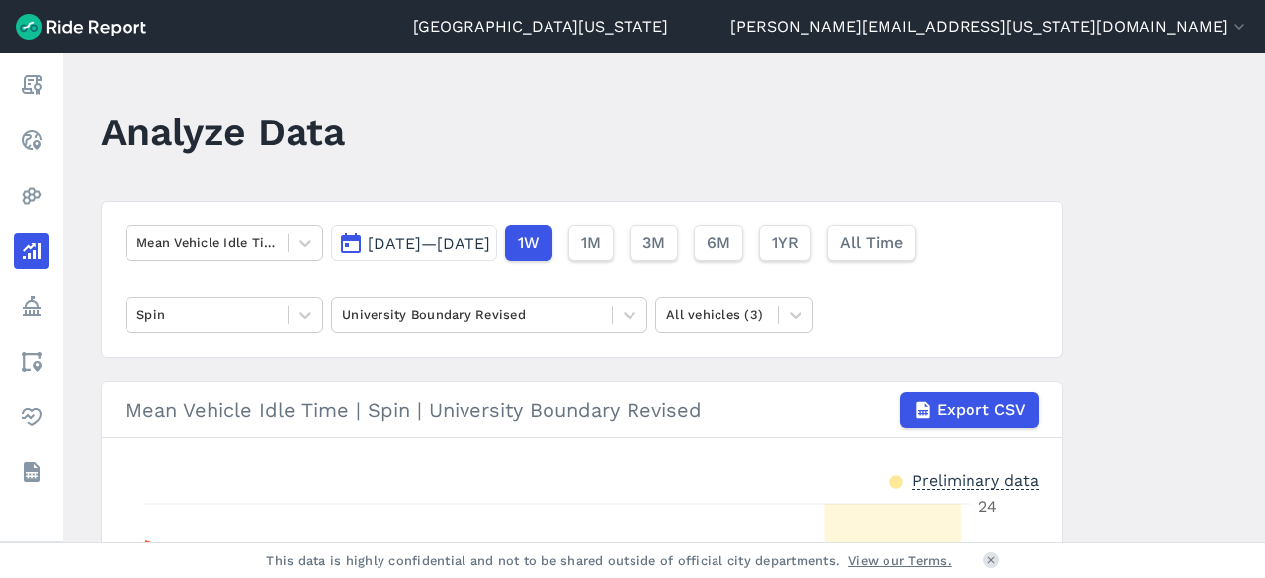
click at [490, 247] on span "[DATE]—[DATE]" at bounding box center [429, 243] width 123 height 19
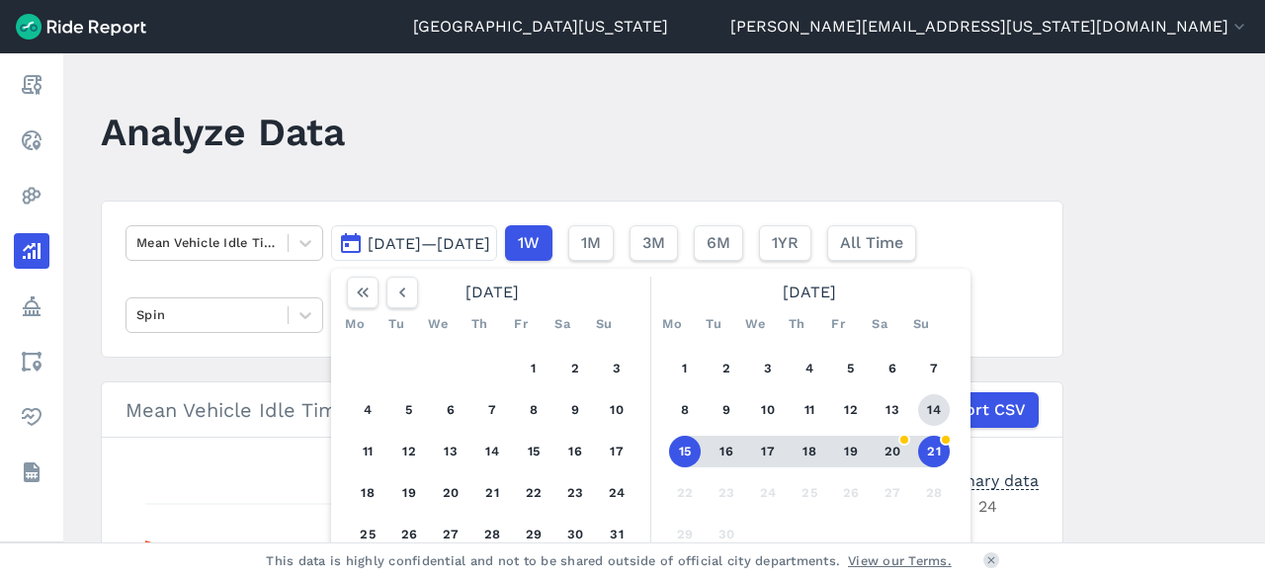
click at [937, 408] on button "14" at bounding box center [934, 410] width 32 height 32
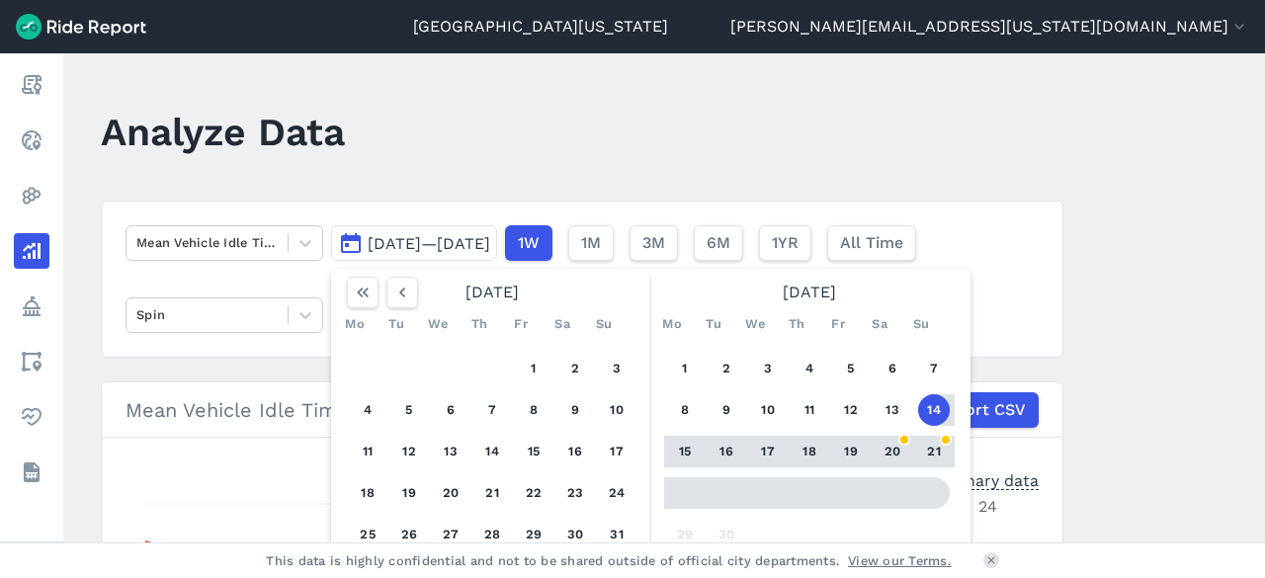
click at [925, 453] on button "21" at bounding box center [934, 452] width 32 height 32
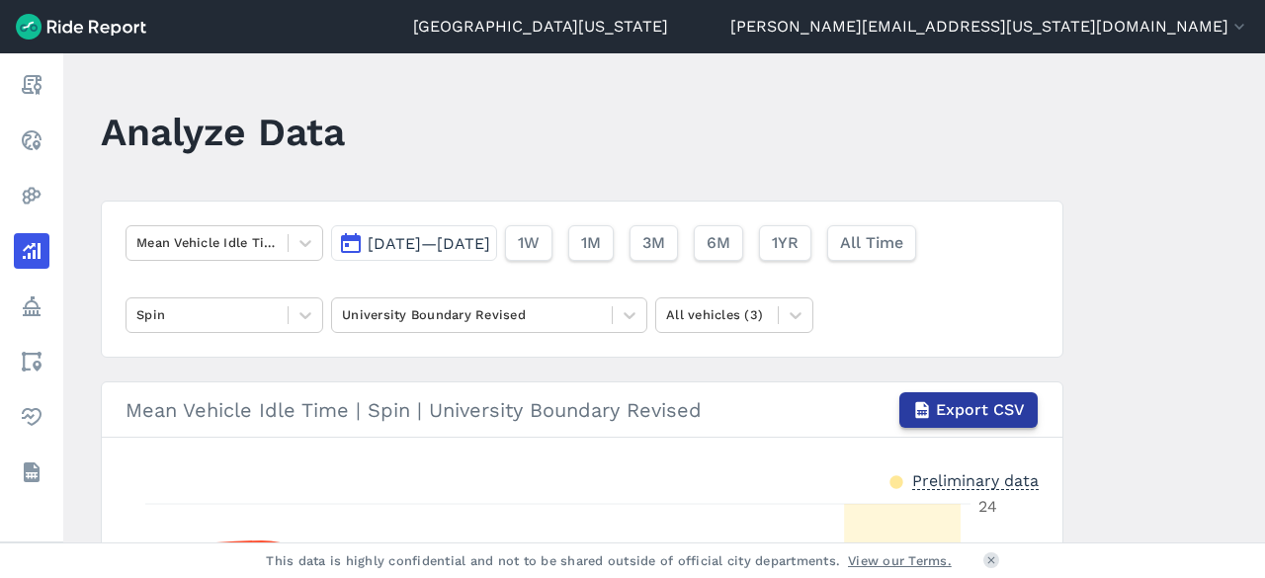
click at [986, 400] on span "Export CSV" at bounding box center [980, 410] width 89 height 24
click at [1145, 218] on main "Analyze Data Mean Vehicle Idle Time [DATE]—[DATE] 1W 1M 3M 6M 1YR All Time Spin…" at bounding box center [664, 297] width 1202 height 489
